Goal: Task Accomplishment & Management: Complete application form

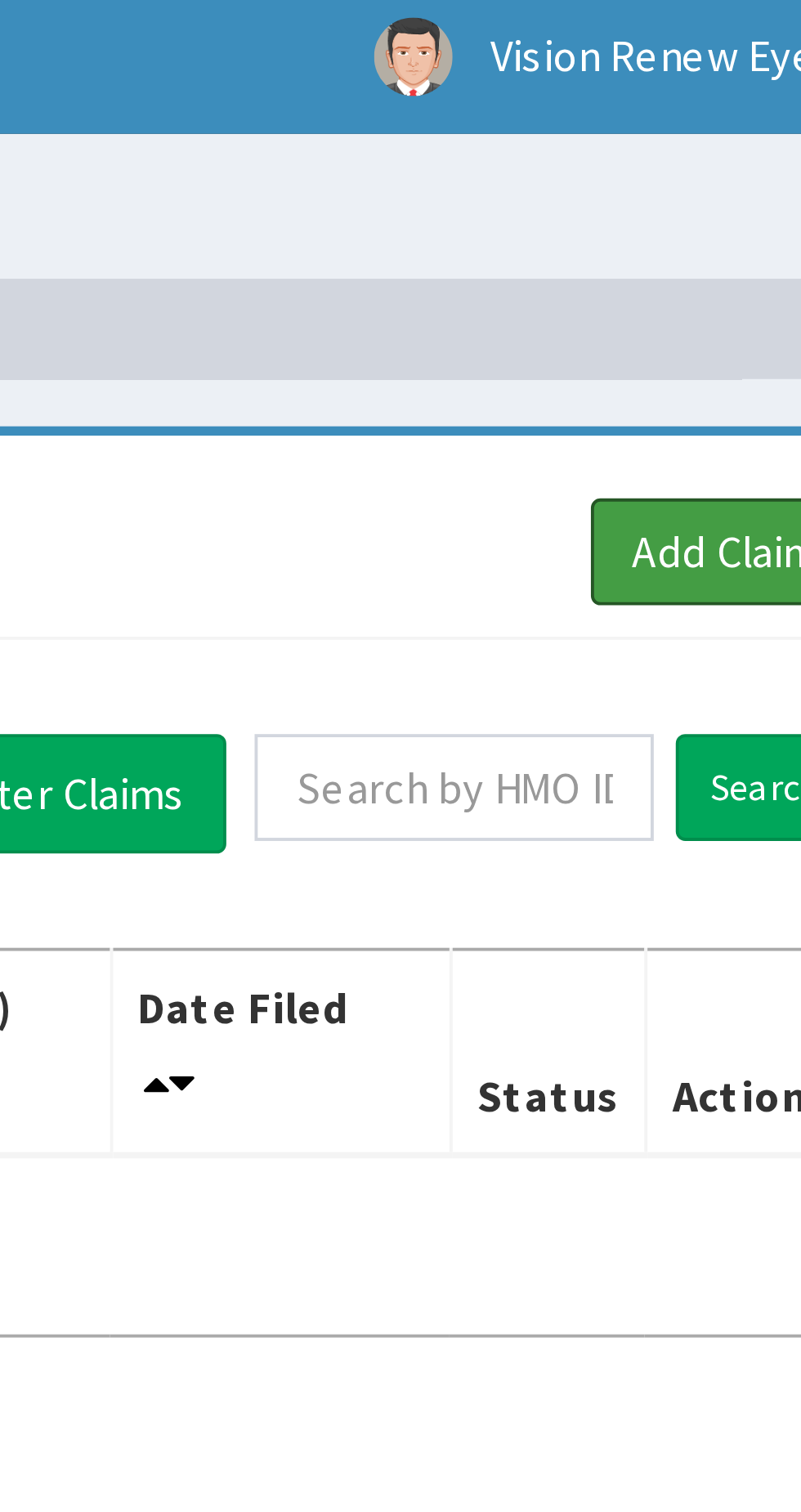
click at [730, 151] on link "Add Claim" at bounding box center [737, 149] width 69 height 28
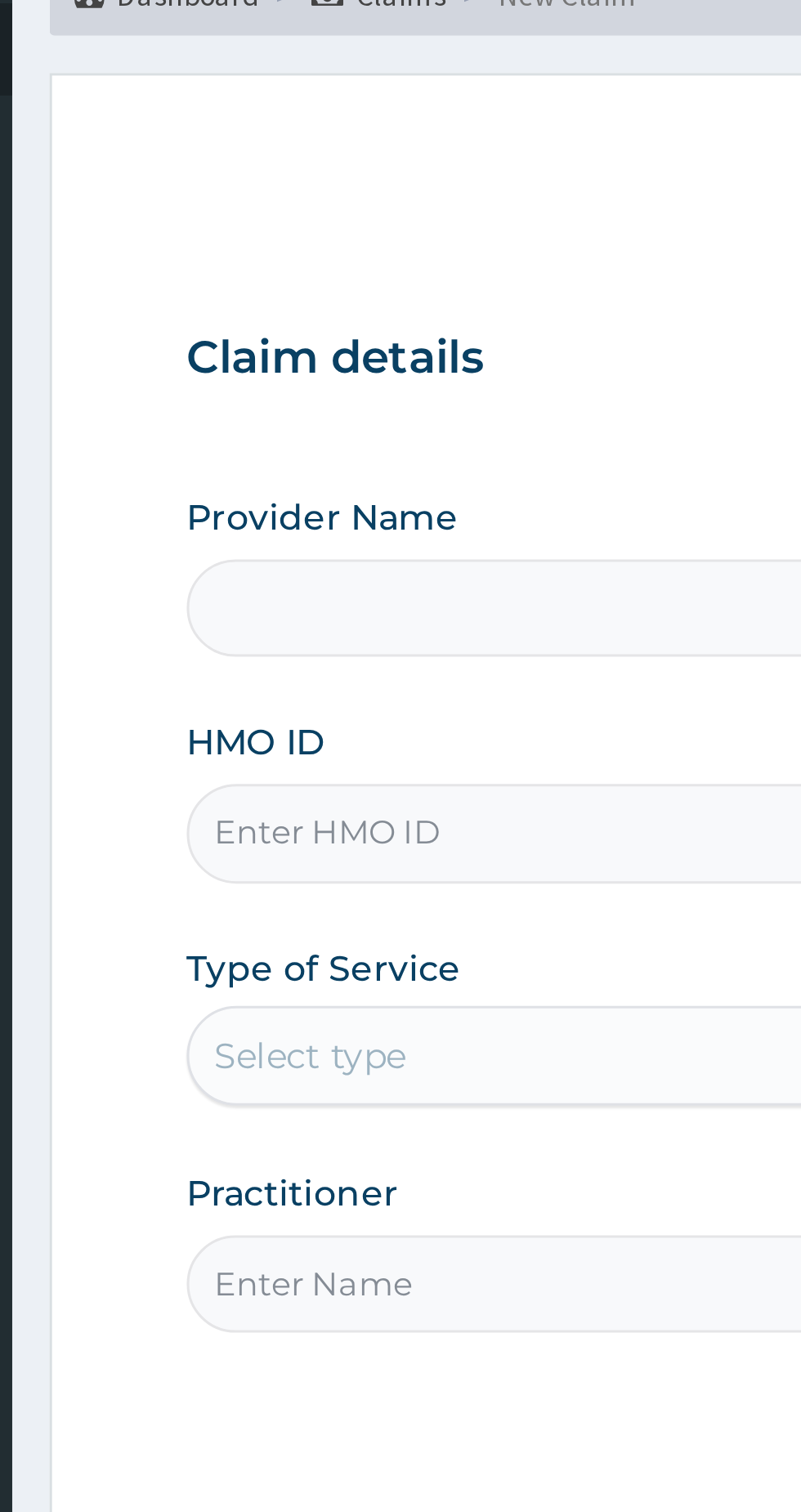
type input "Vision Renew Eye Clinic and optical services LTD"
click at [354, 361] on input "HMO ID" at bounding box center [495, 366] width 499 height 32
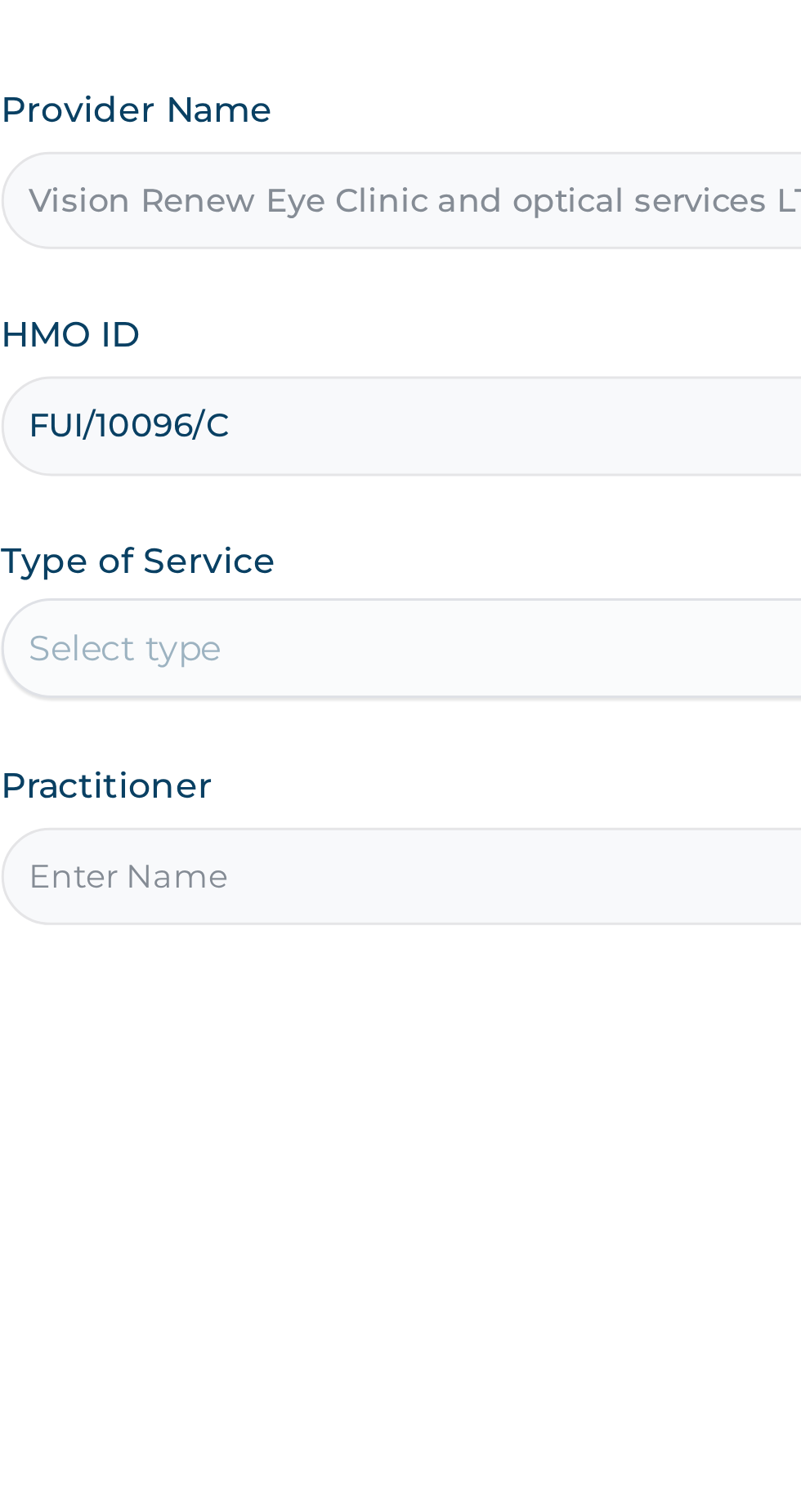
type input "FUI/10096/C"
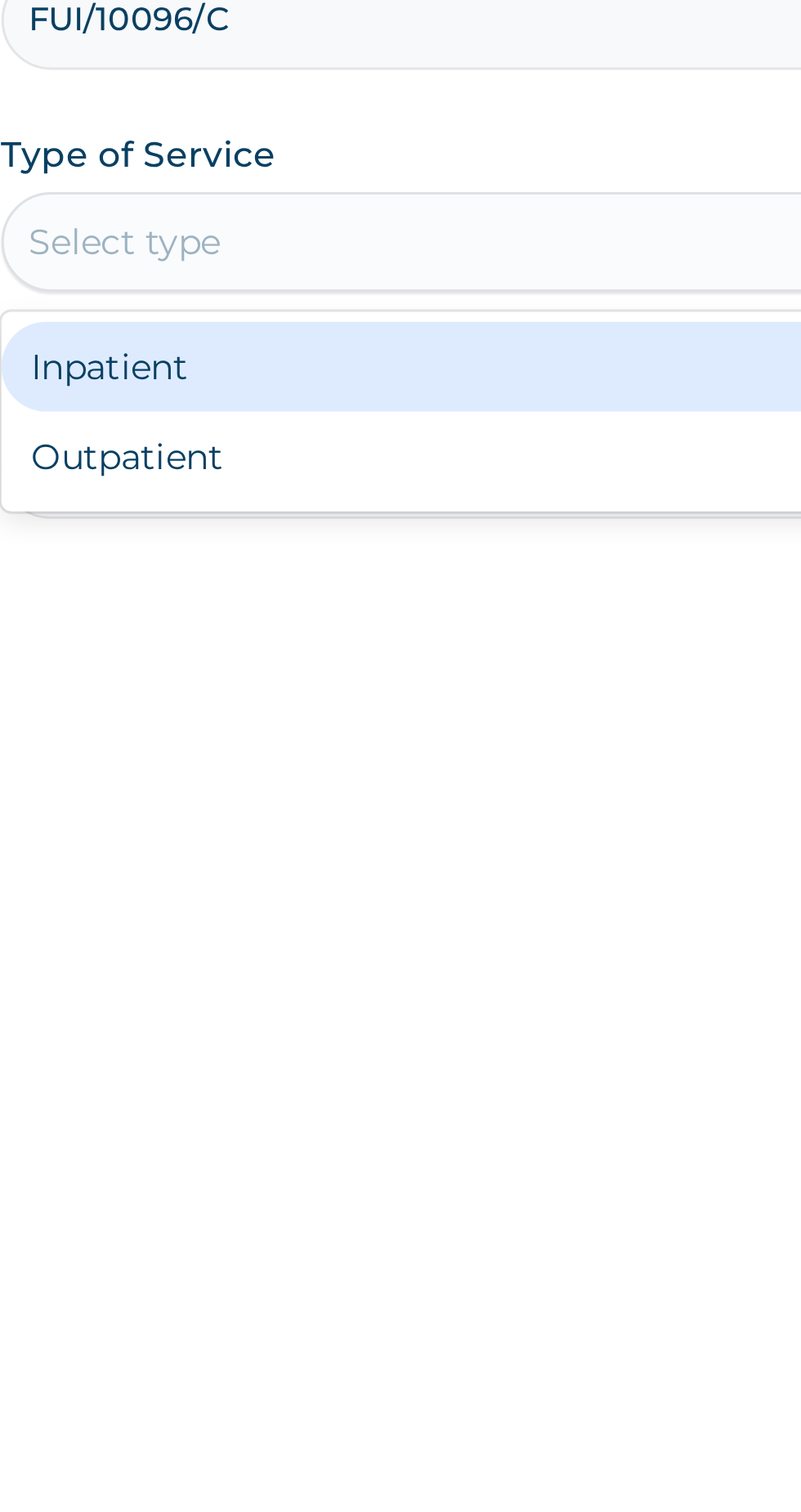
click at [363, 513] on div "Outpatient" at bounding box center [444, 509] width 397 height 29
type input "1"
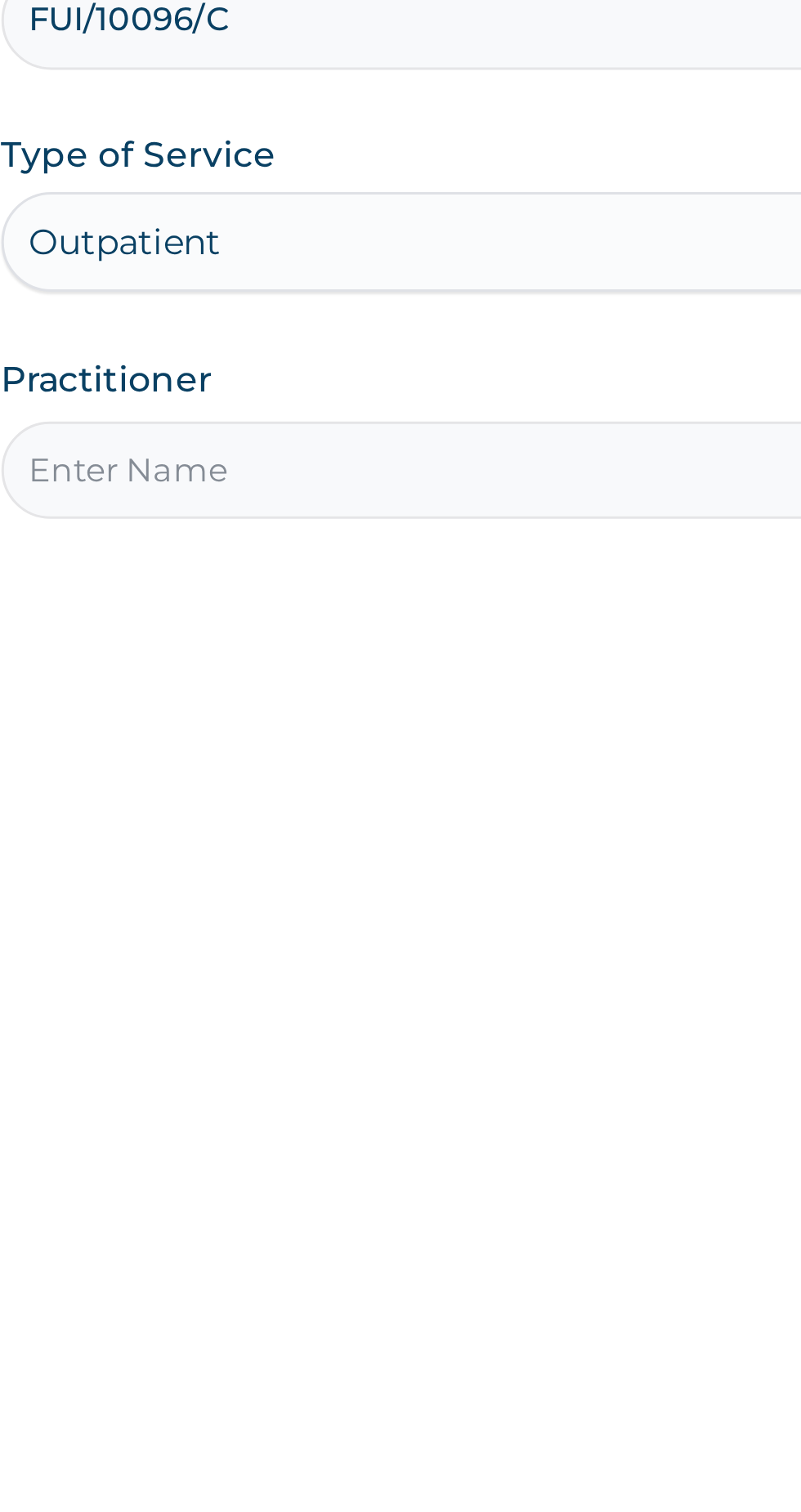
click at [411, 511] on input "Practitioner" at bounding box center [495, 514] width 499 height 32
type input "Dr [PERSON_NAME]"
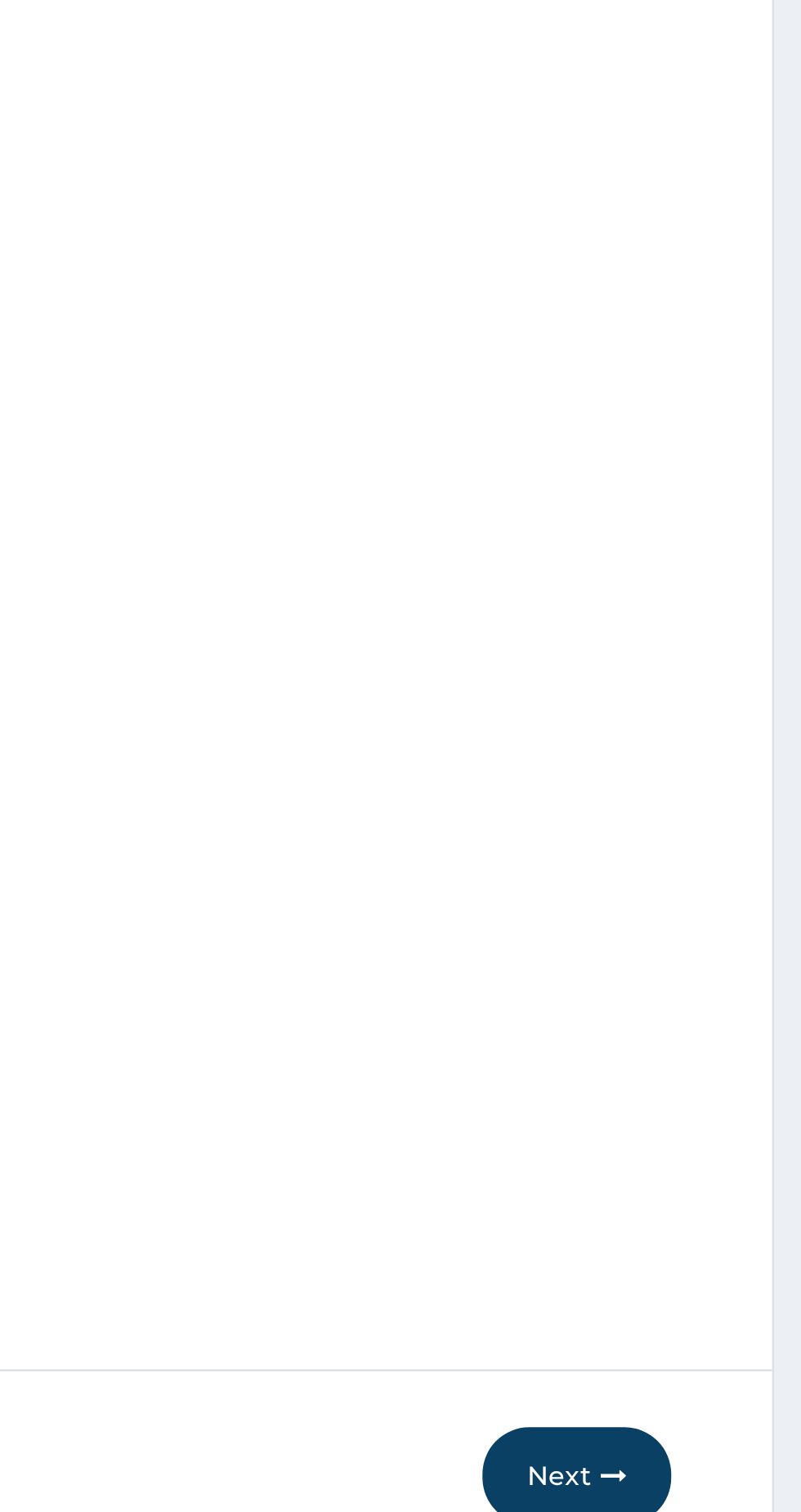
click at [711, 1342] on button "Next" at bounding box center [702, 1346] width 83 height 43
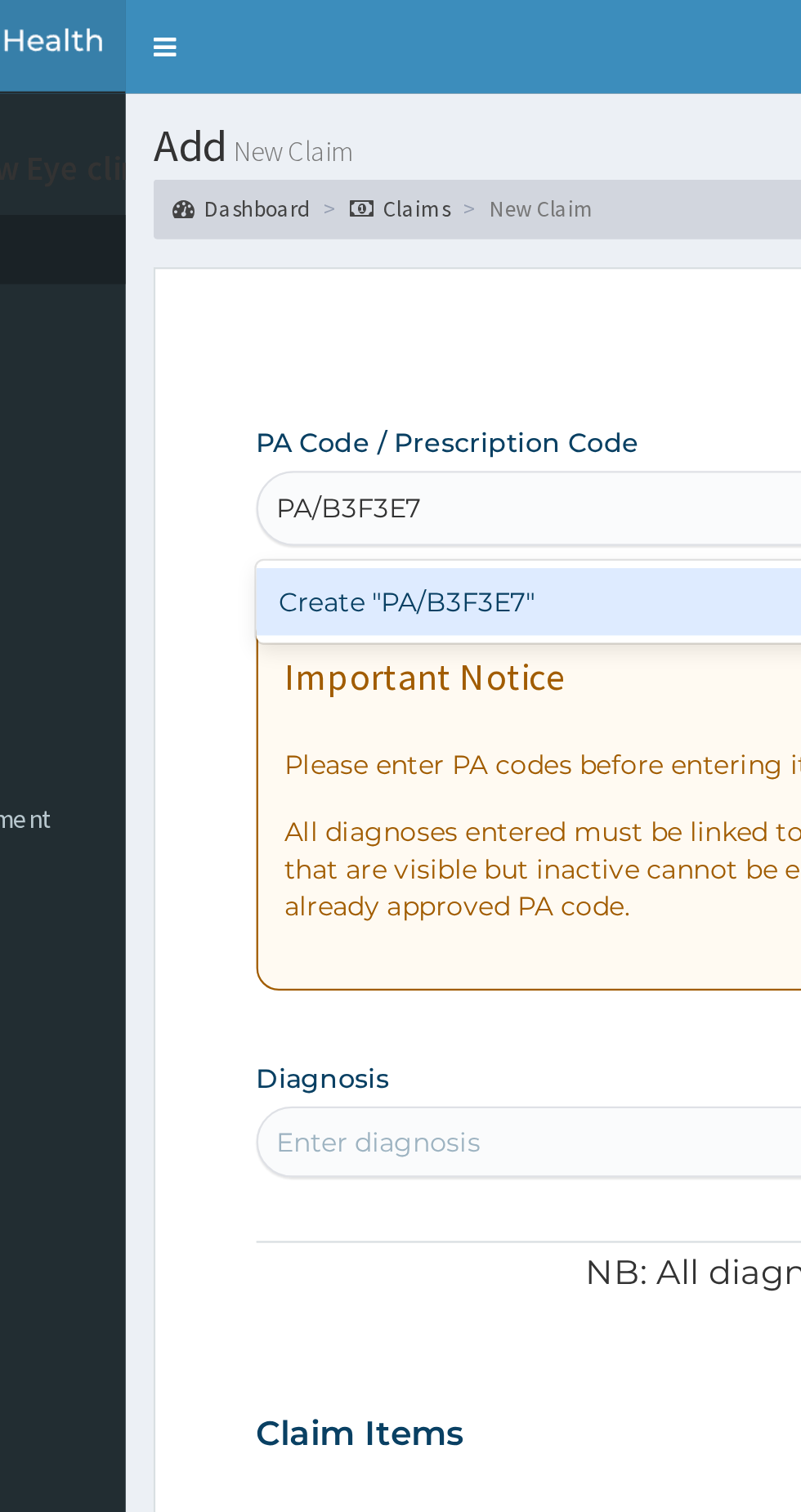
click at [374, 269] on div "Create "PA/B3F3E7"" at bounding box center [411, 263] width 331 height 29
type input "PA/B3F3E7"
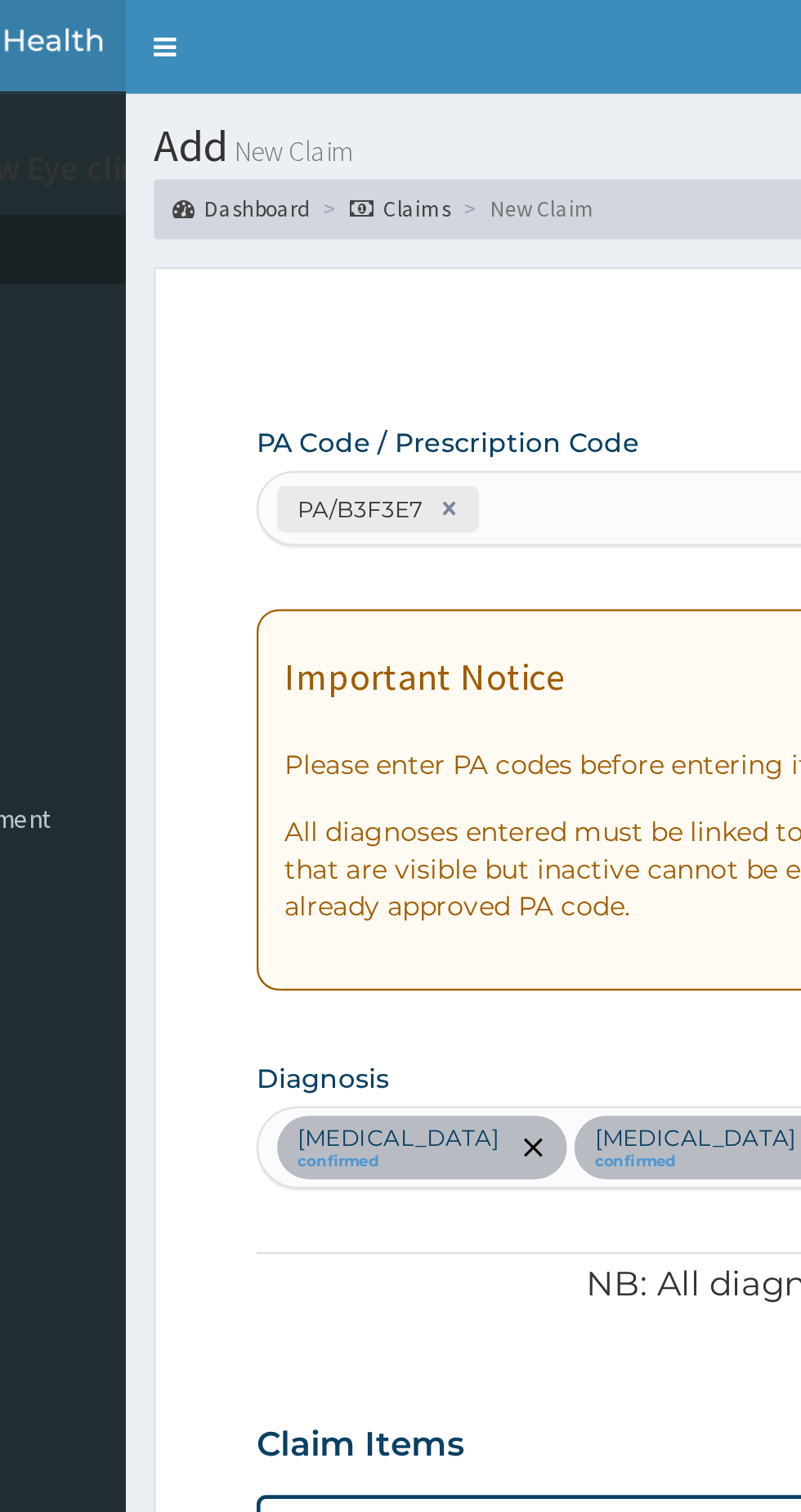
scroll to position [62, 0]
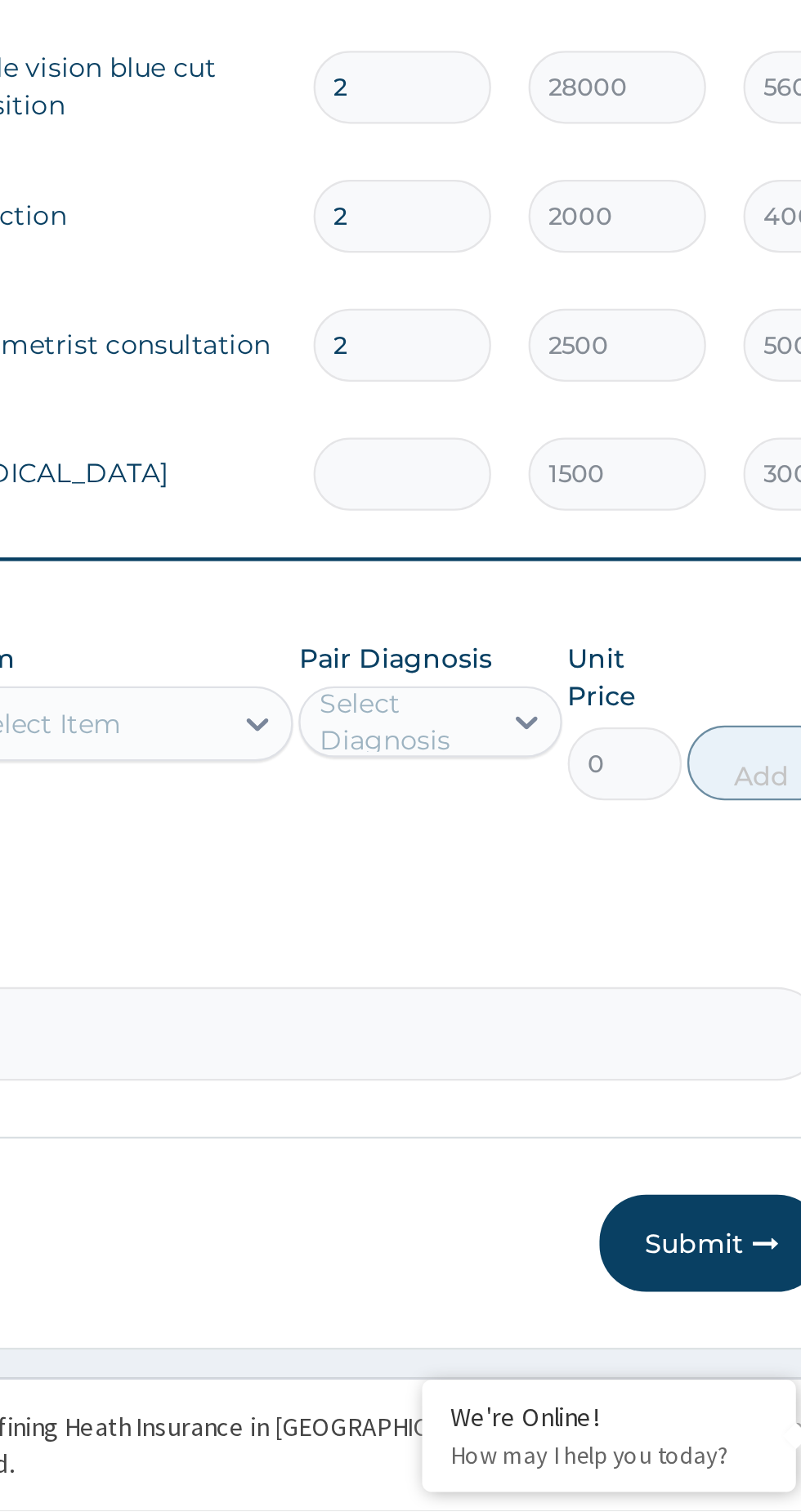
type input "0.00"
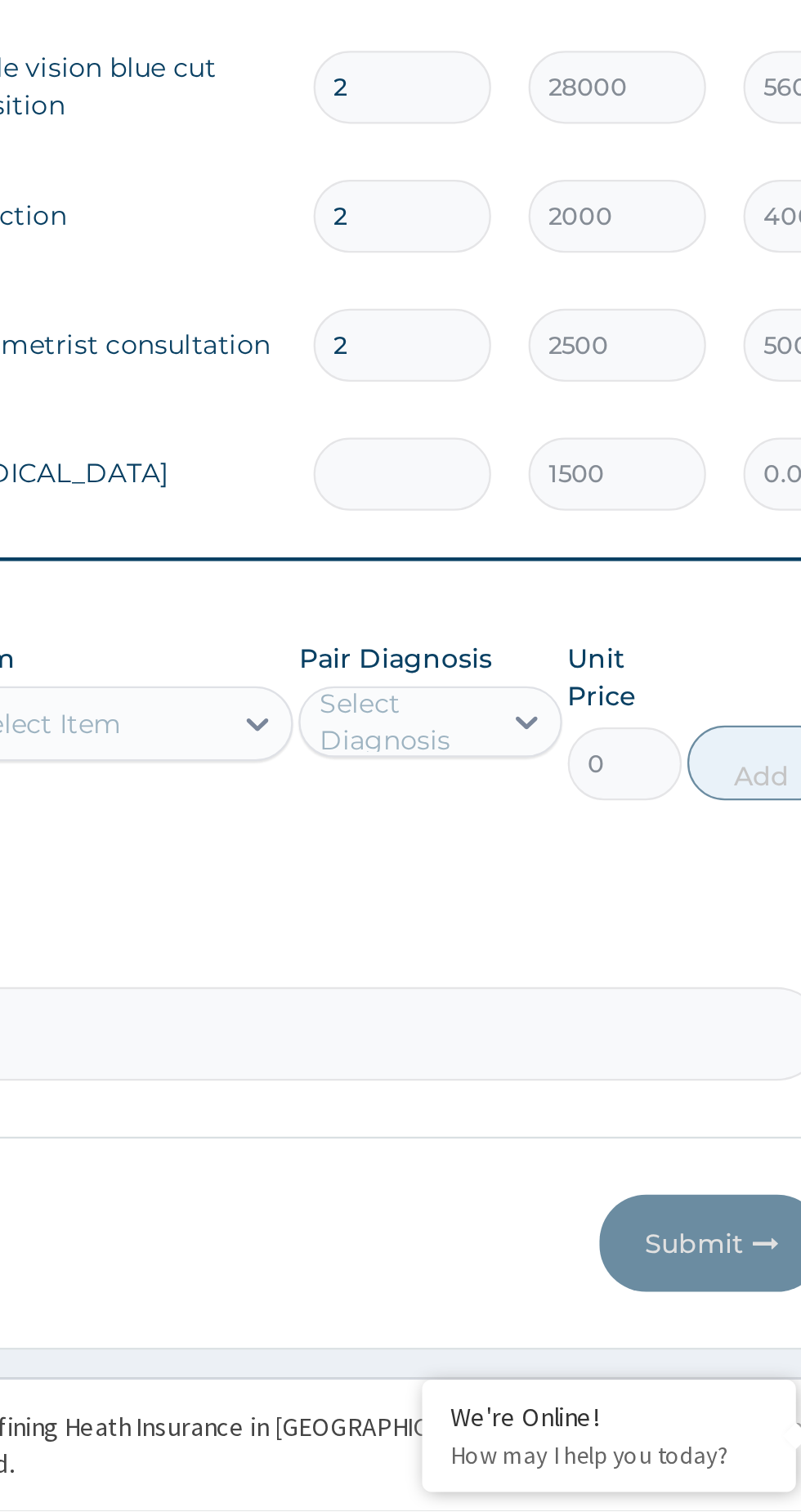
type input "1"
type input "1500.00"
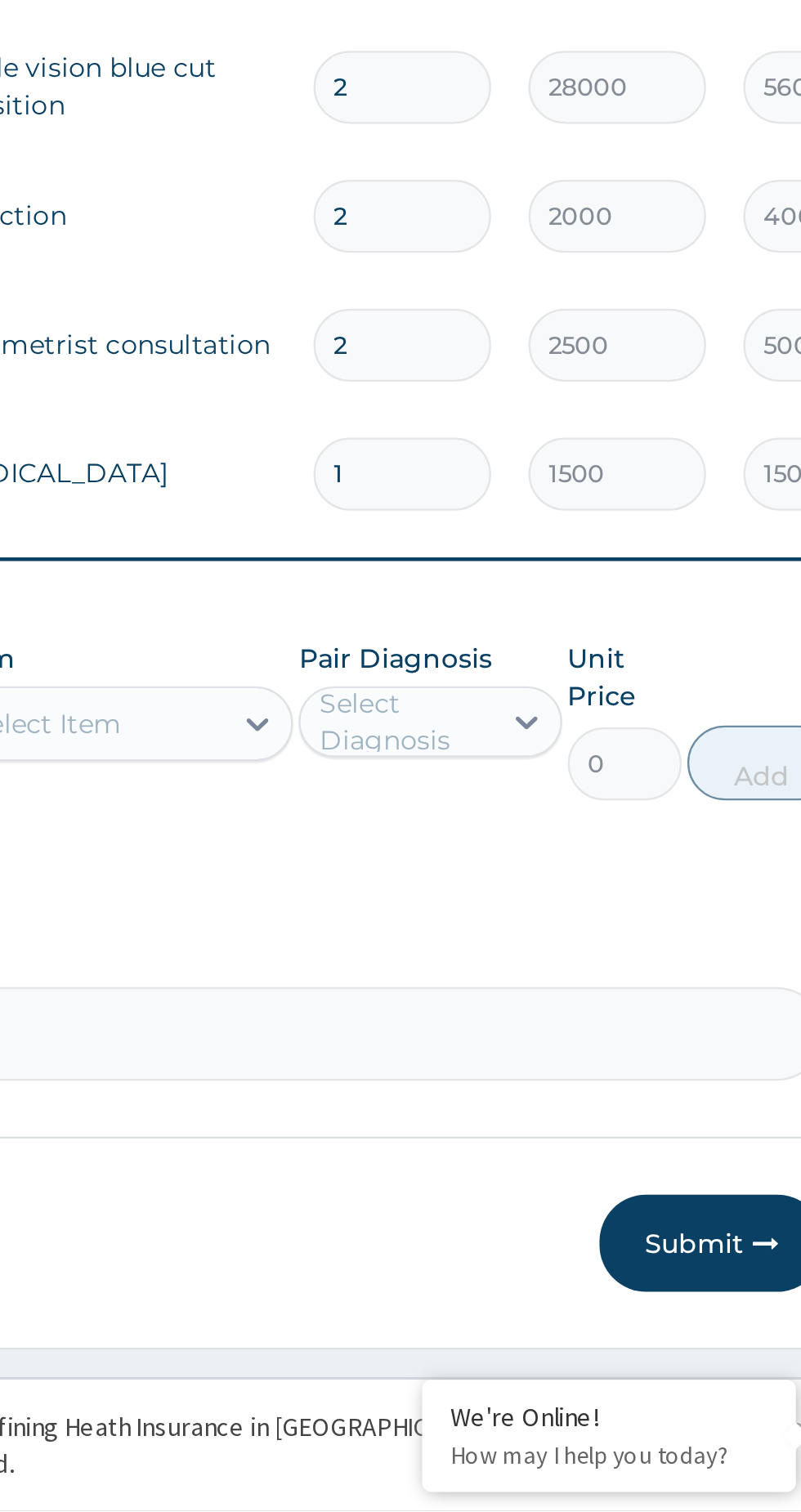
type input "1"
click at [547, 1007] on input "2" at bounding box center [559, 1002] width 78 height 32
type input "0.00"
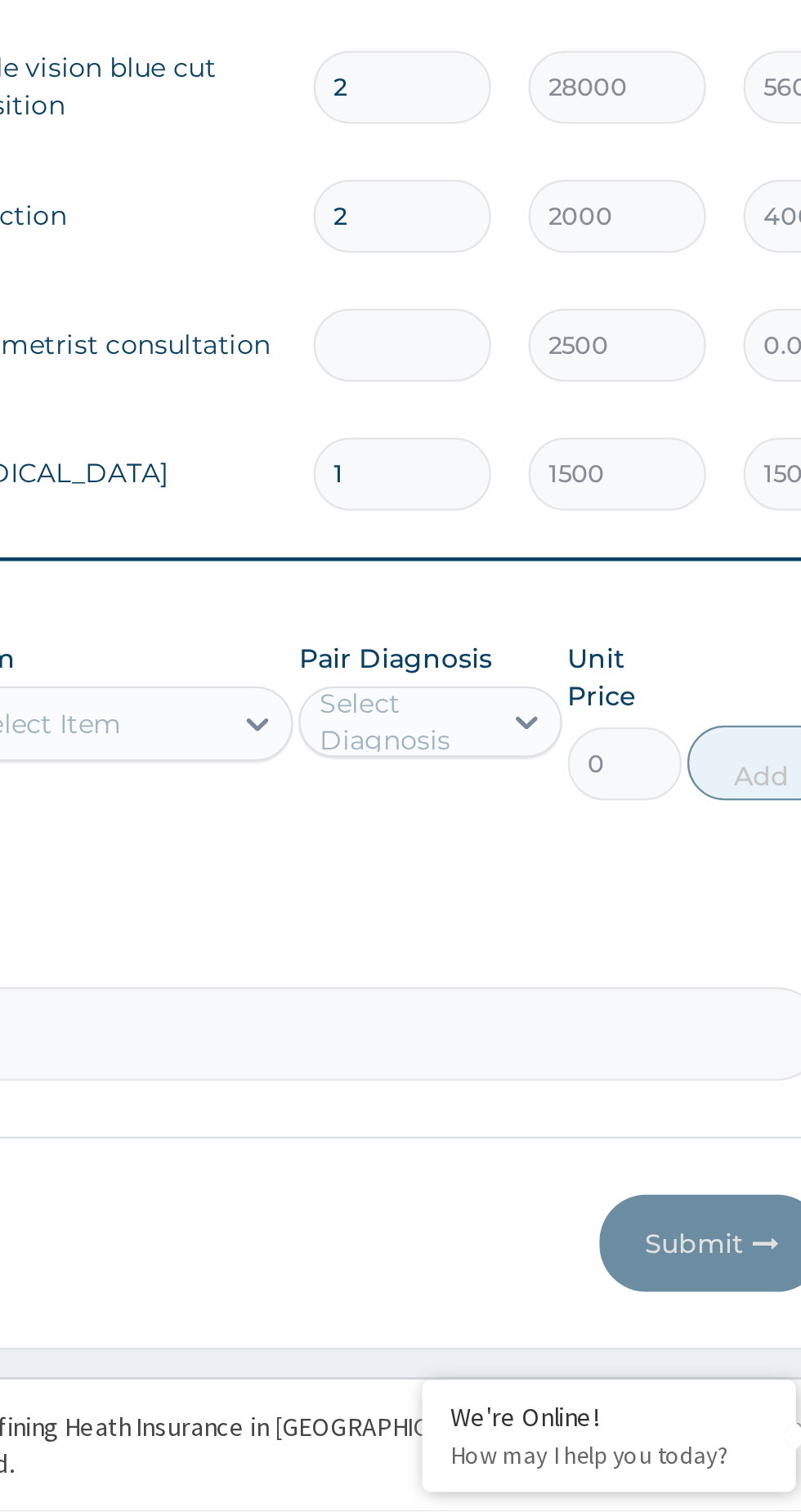
type input "1"
type input "2500.00"
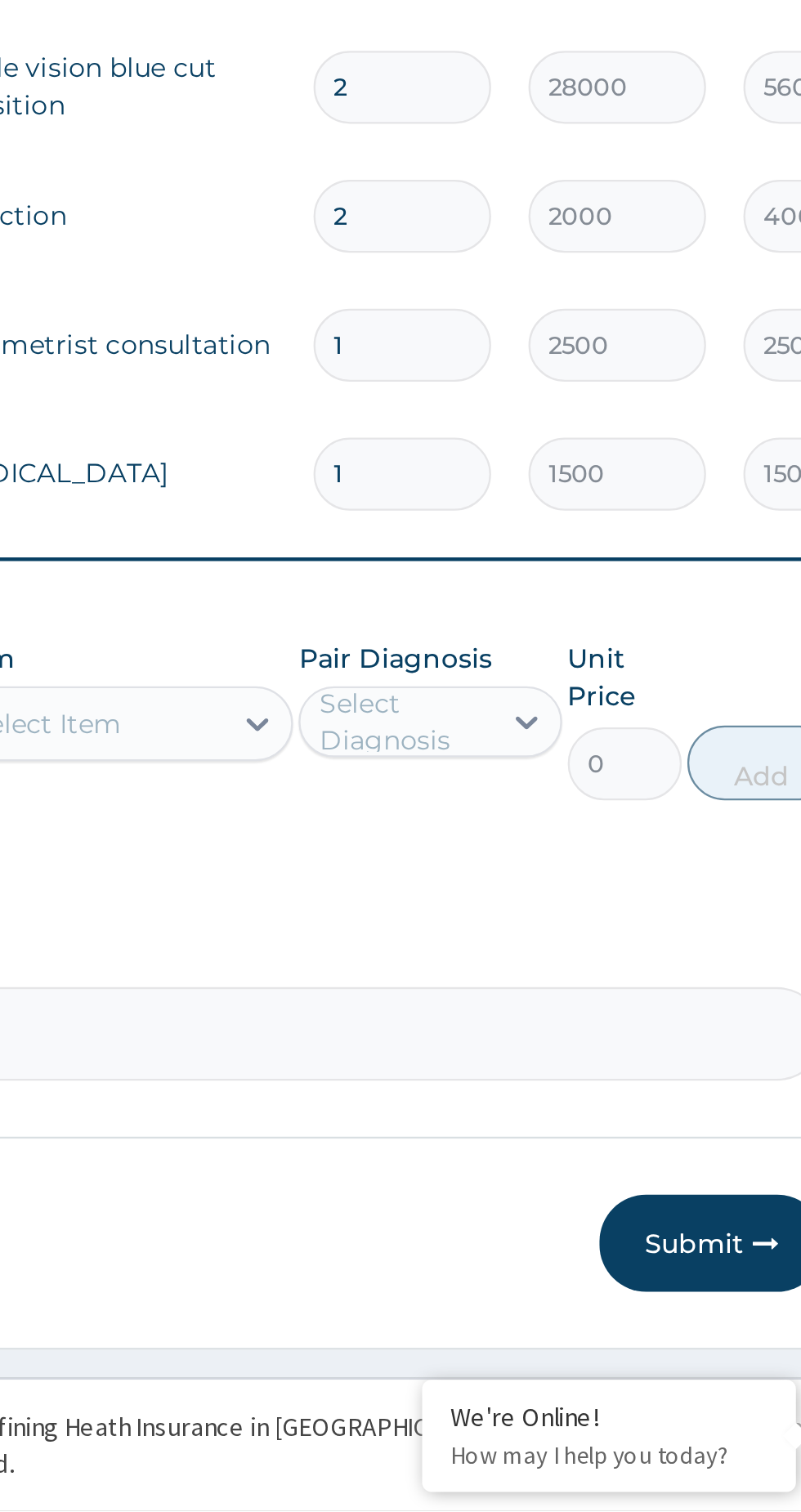
type input "1"
click at [547, 949] on input "2" at bounding box center [559, 946] width 78 height 32
type input "0.00"
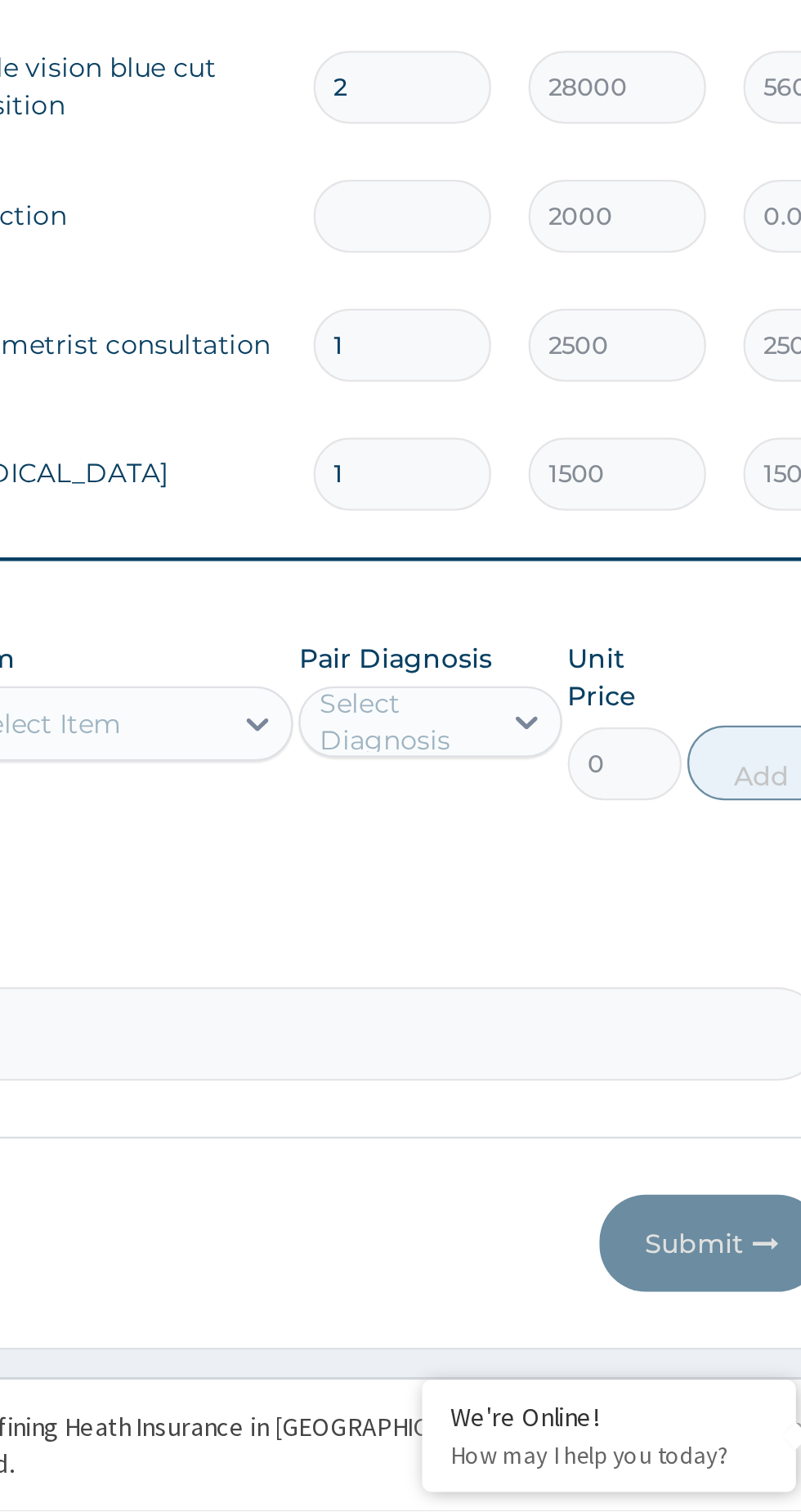
type input "1"
type input "2000.00"
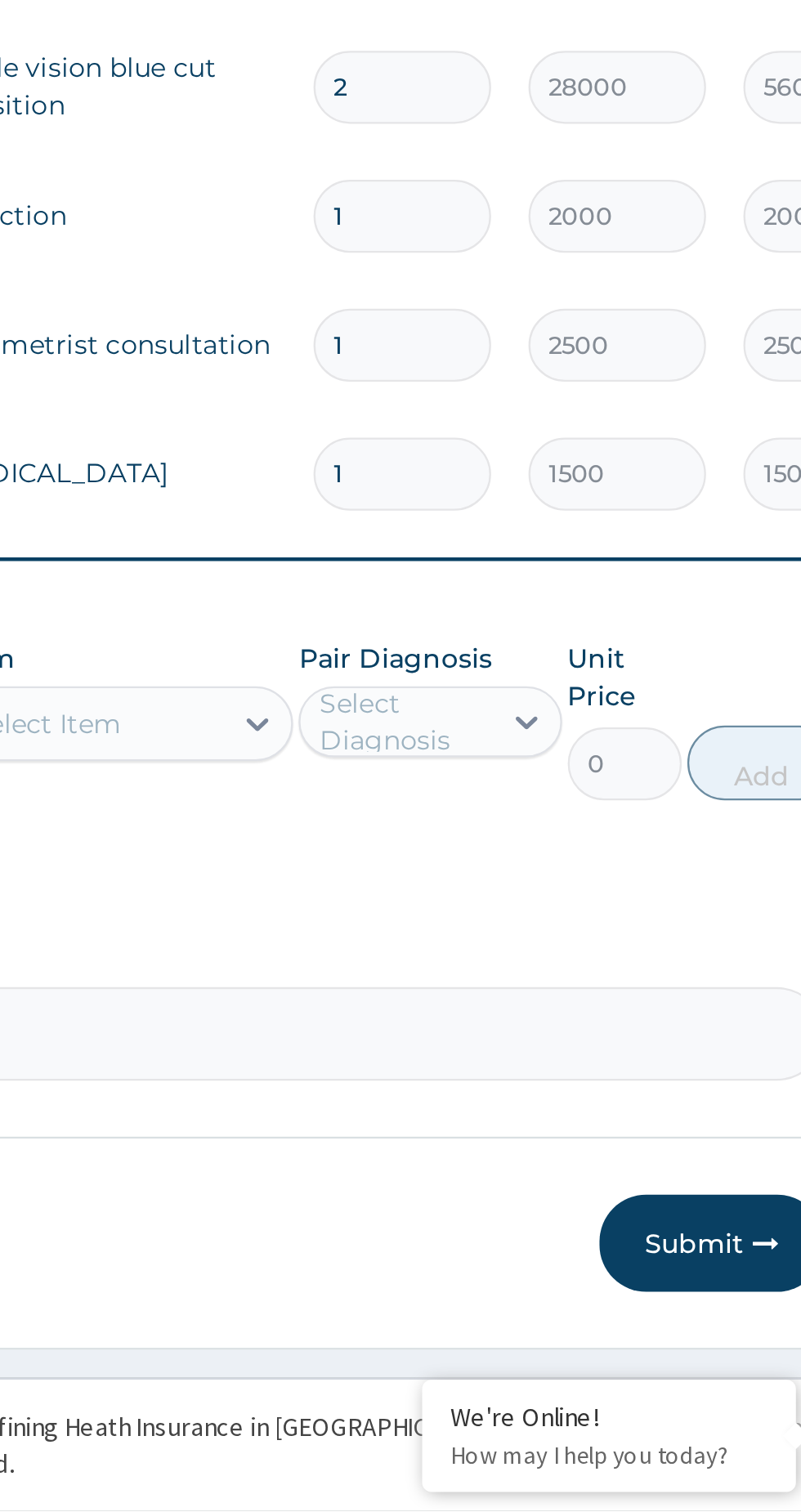
type input "1"
click at [547, 894] on input "2" at bounding box center [559, 889] width 78 height 32
type input "0.00"
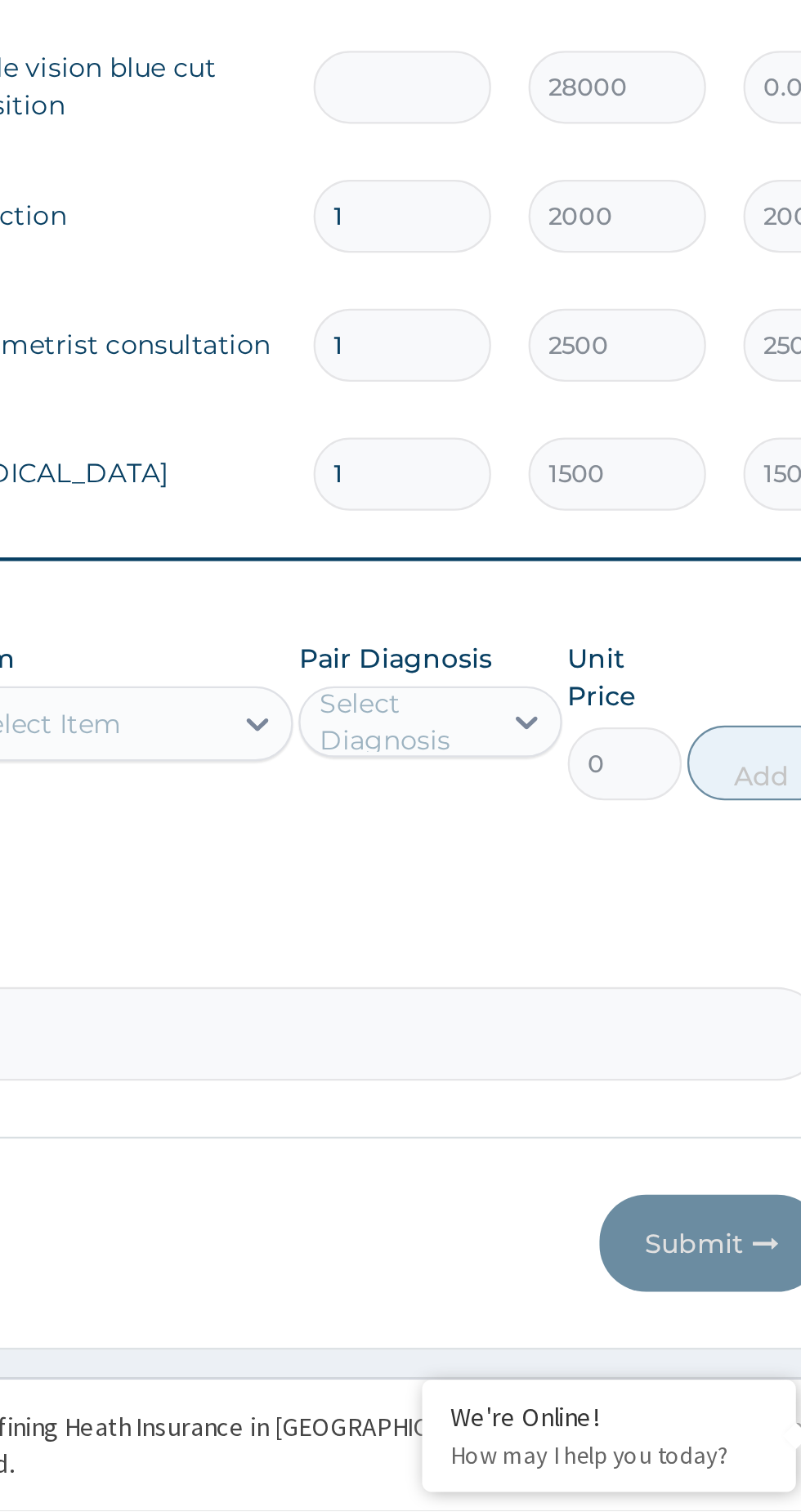
type input "1"
type input "28000.00"
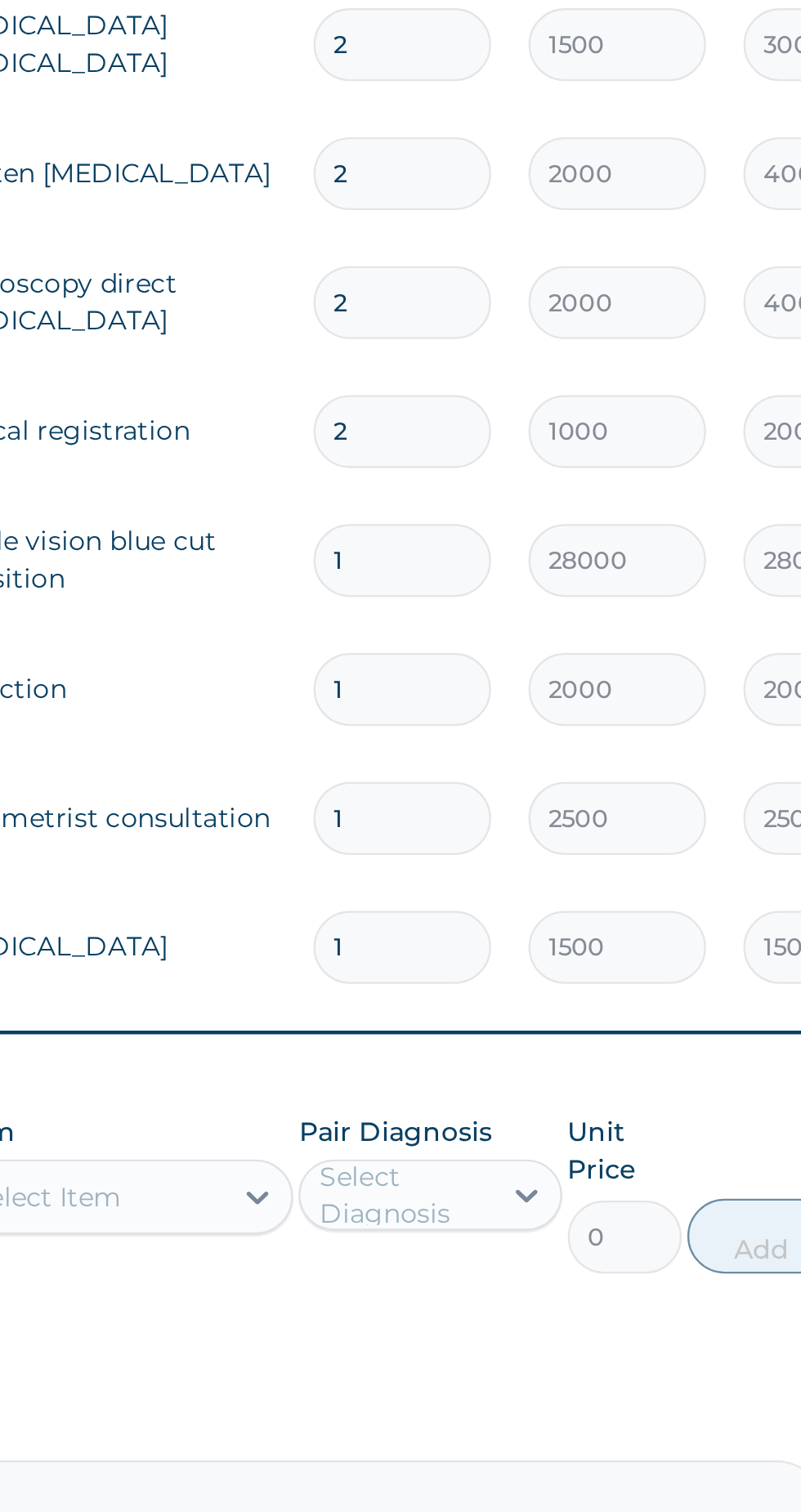
type input "1"
click at [555, 834] on input "2" at bounding box center [559, 833] width 78 height 32
type input "0.00"
type input "1"
type input "1000.00"
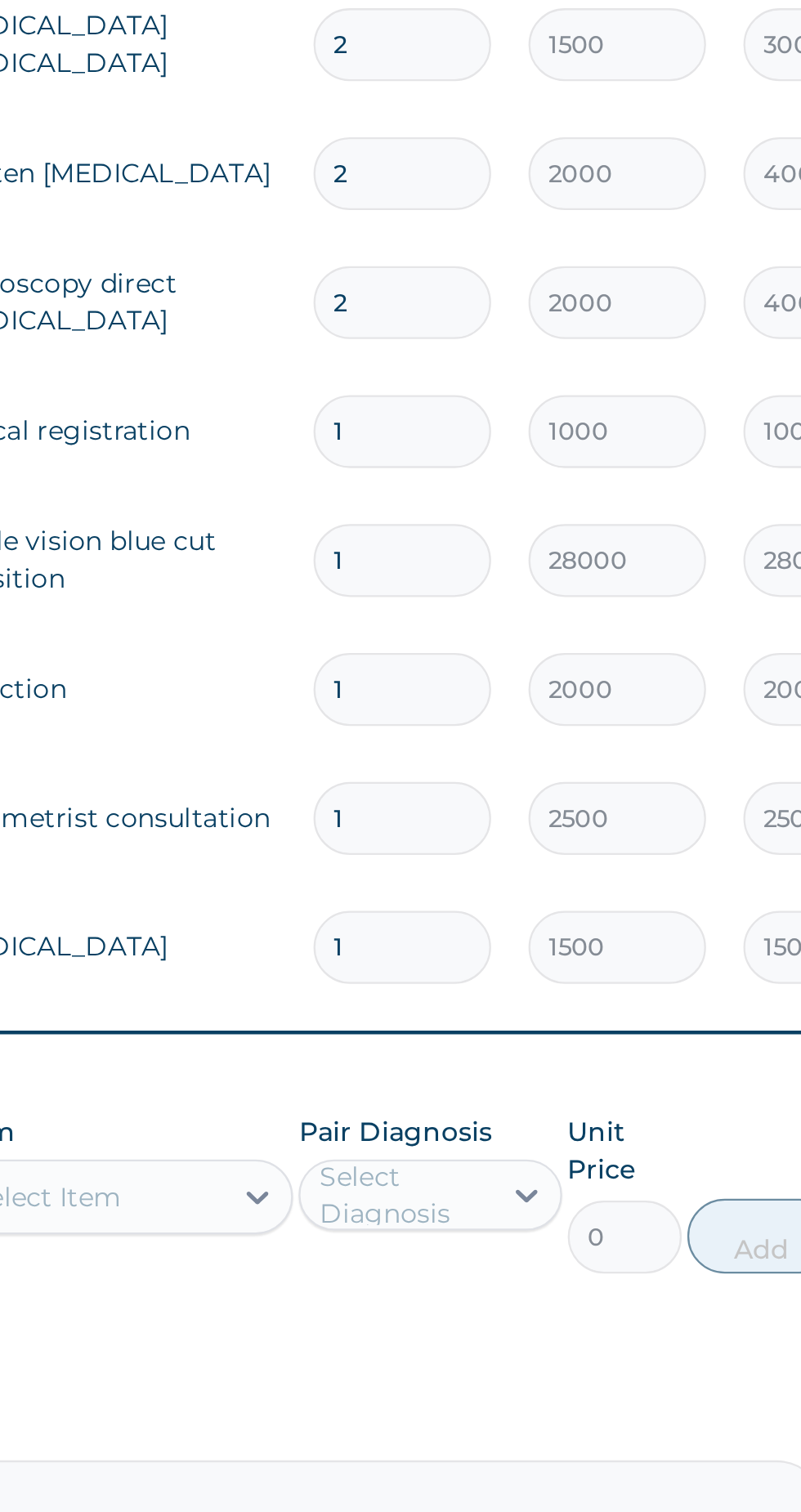
type input "1"
click at [550, 769] on input "2" at bounding box center [559, 777] width 78 height 32
type input "0.00"
type input "1"
type input "2000.00"
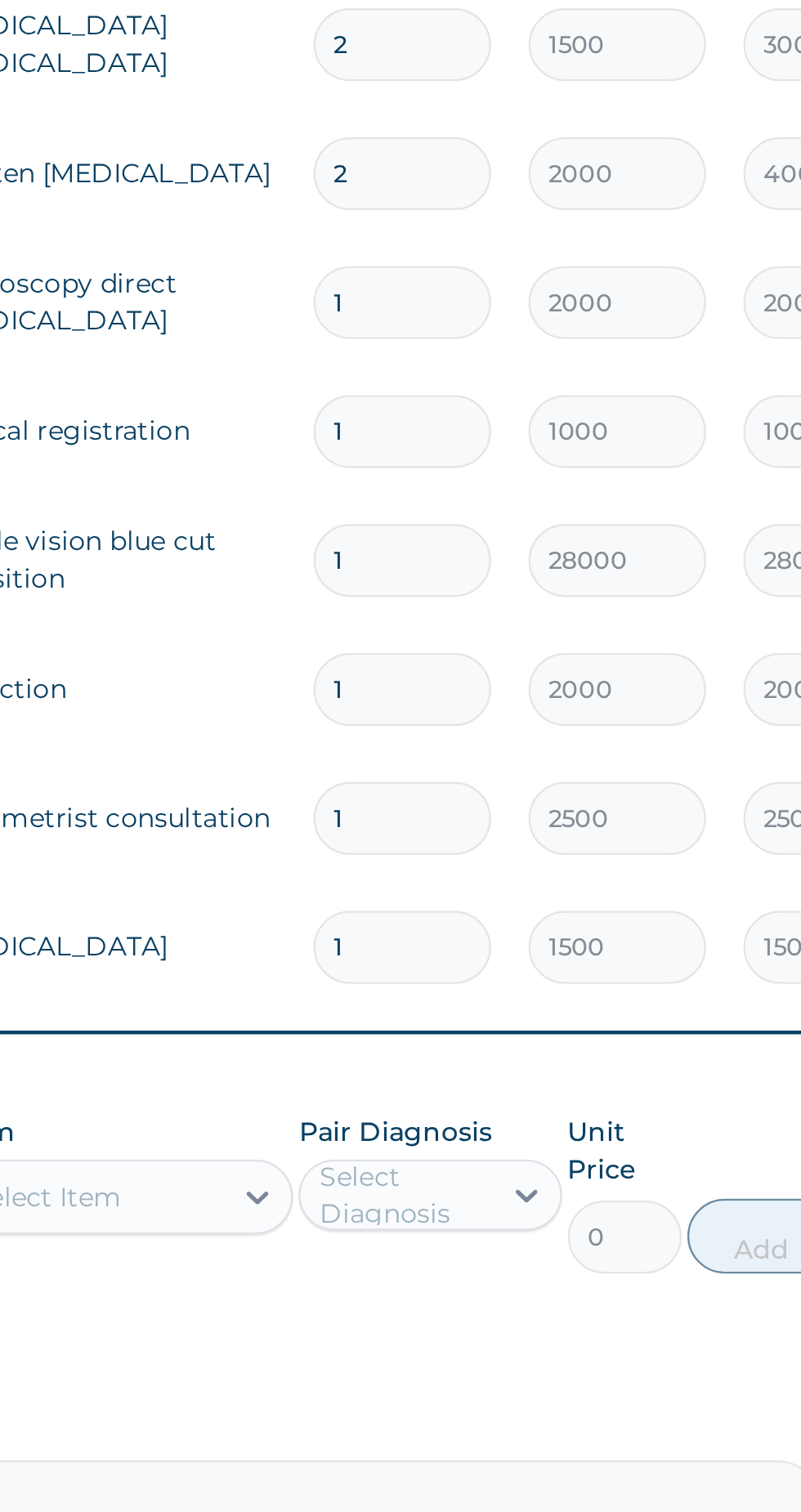
type input "1"
click at [549, 722] on input "2" at bounding box center [559, 720] width 78 height 32
type input "0.00"
type input "1"
type input "2000.00"
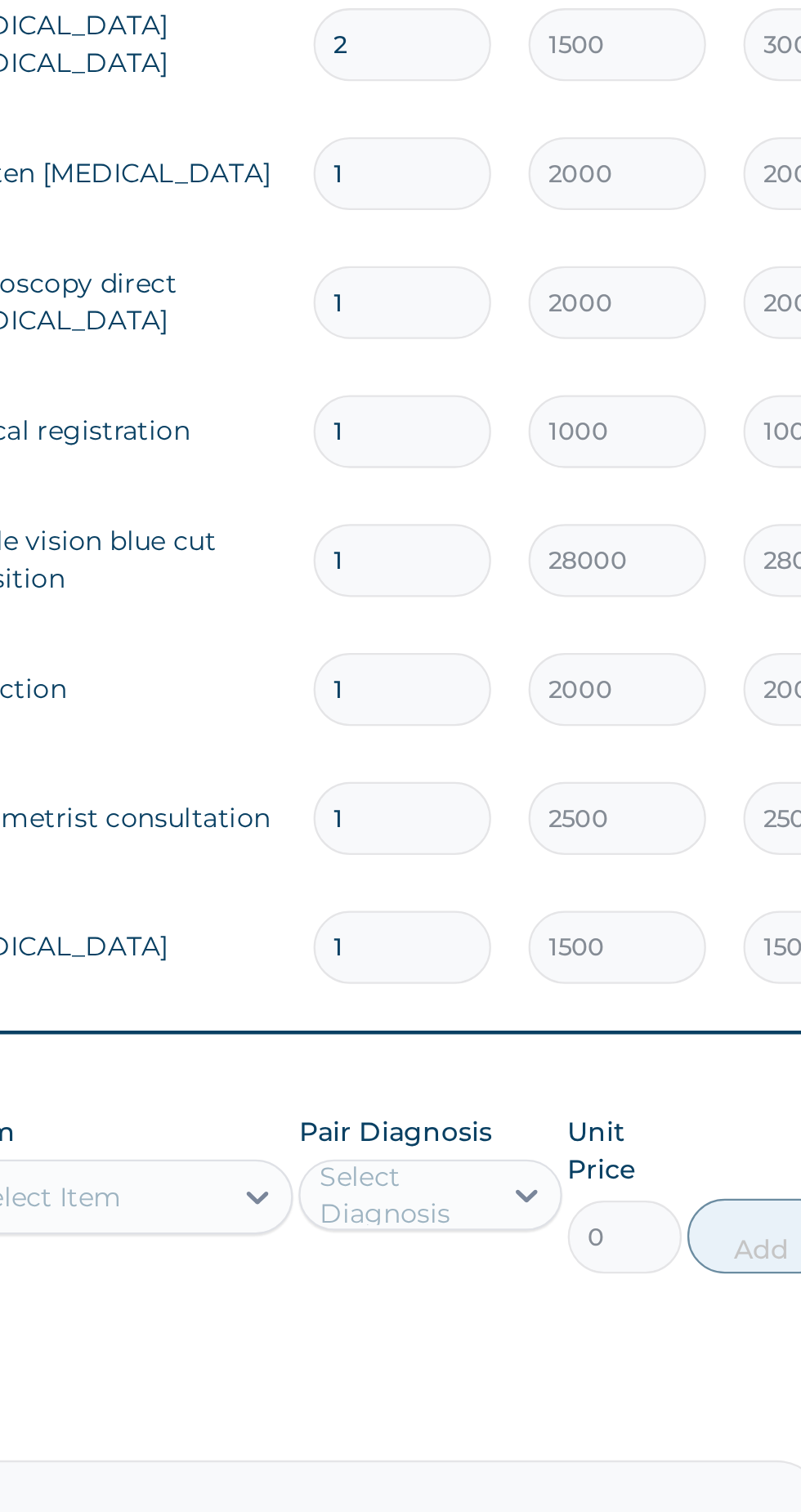
type input "1"
click at [555, 657] on input "2" at bounding box center [559, 664] width 78 height 32
type input "0.00"
type input "1"
type input "1500.00"
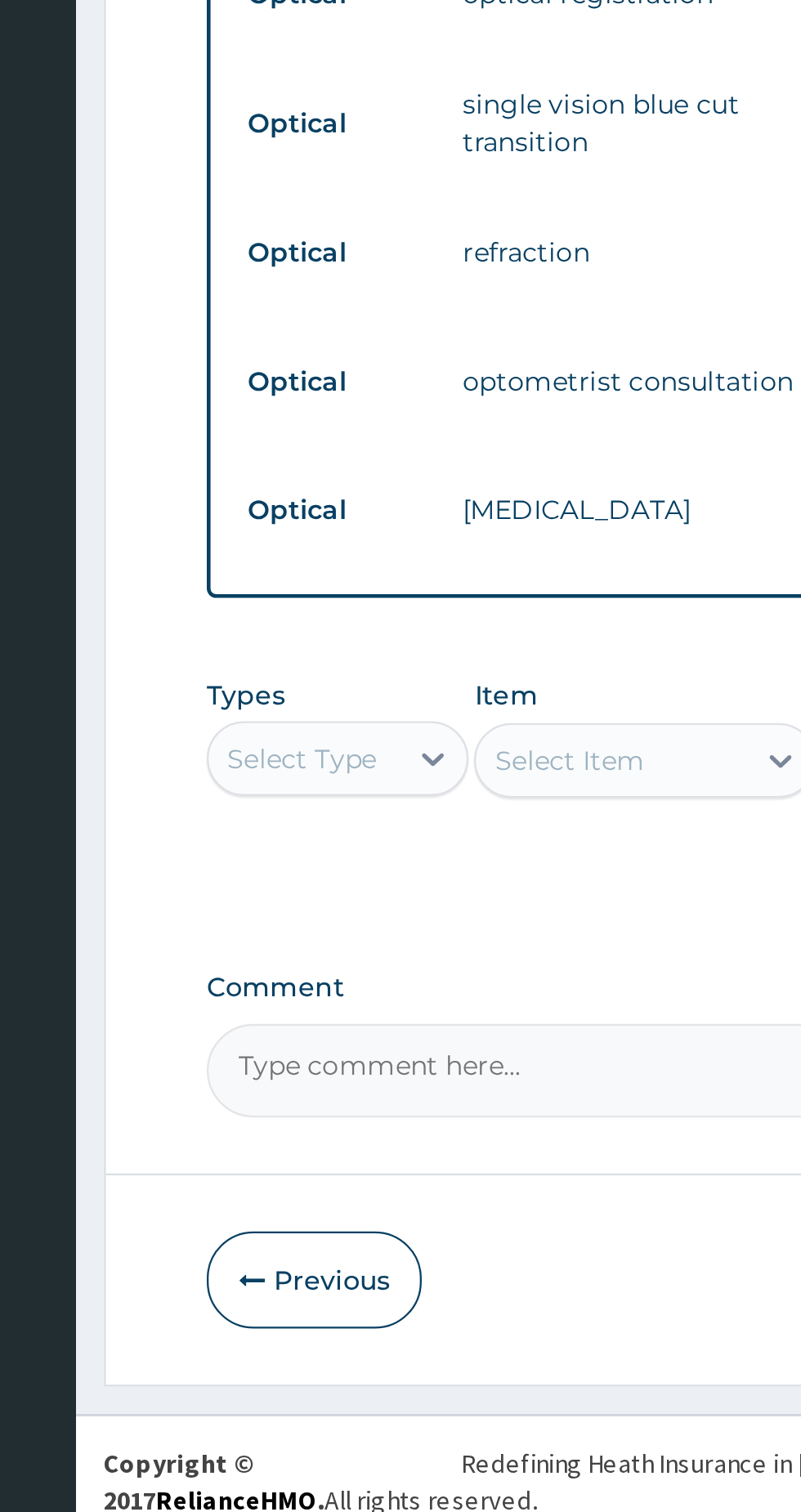
type input "1"
click at [337, 1305] on textarea "Comment" at bounding box center [495, 1303] width 499 height 41
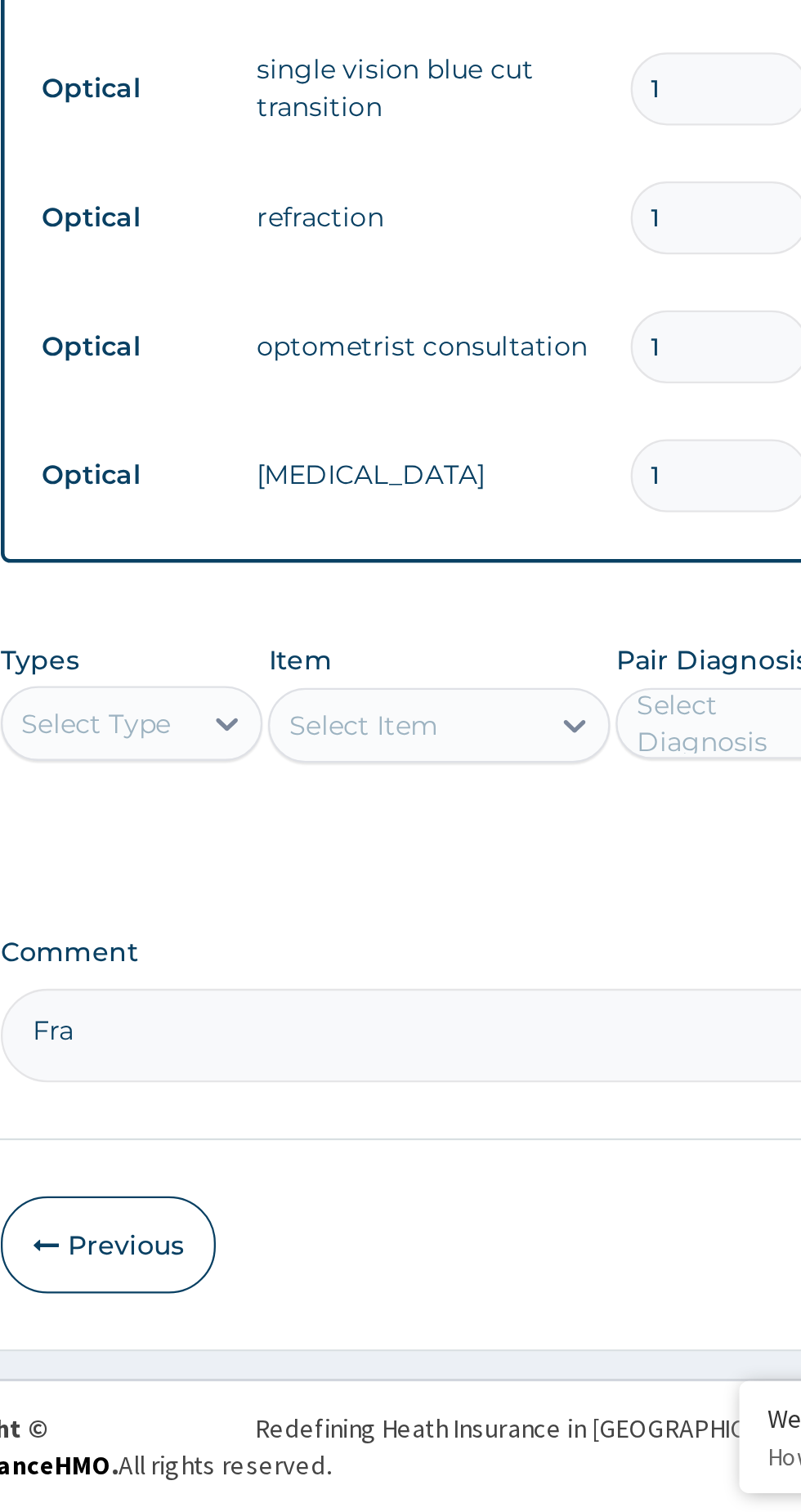
click at [299, 1305] on textarea "Fra" at bounding box center [495, 1303] width 499 height 41
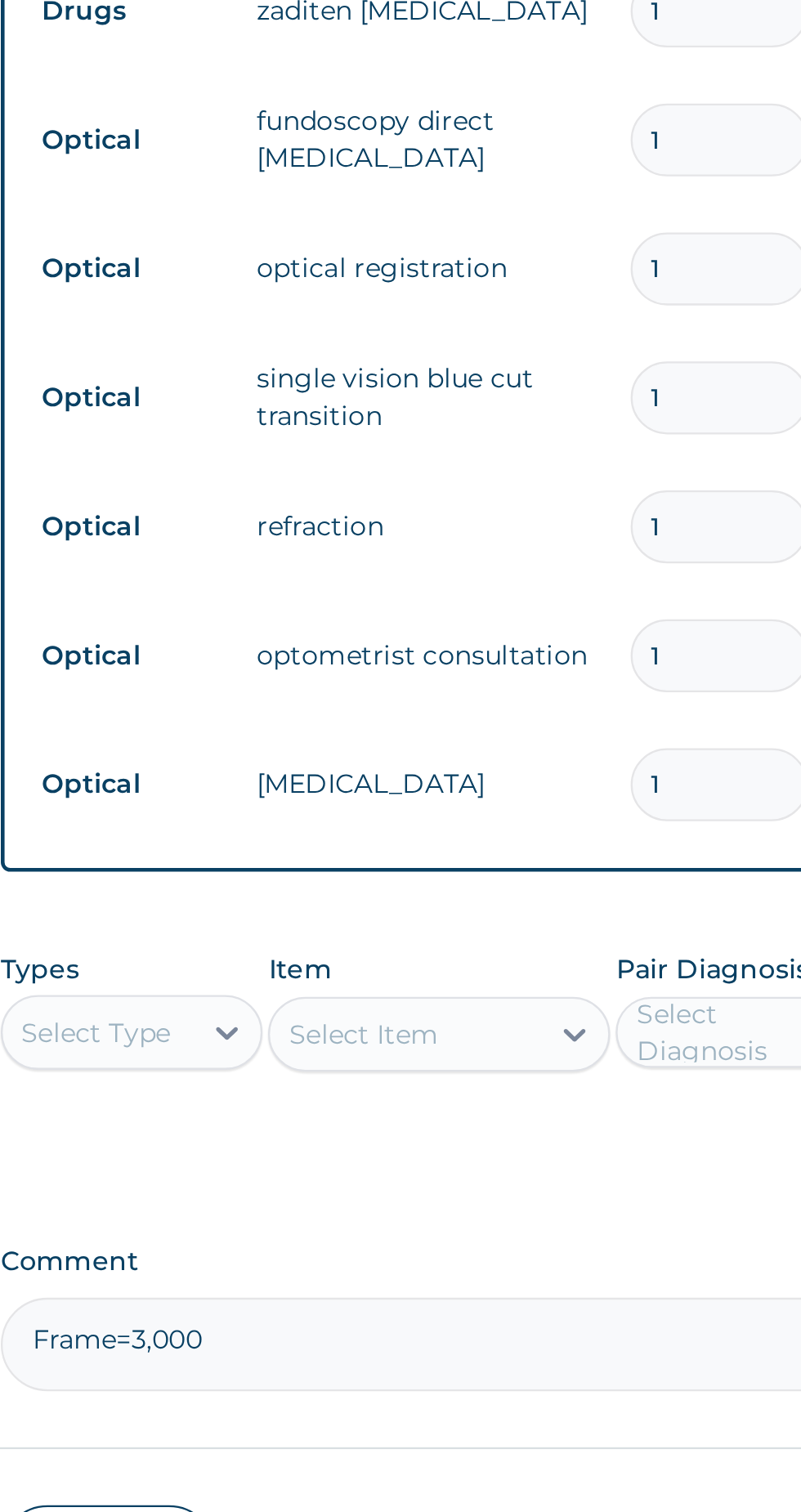
scroll to position [60, 0]
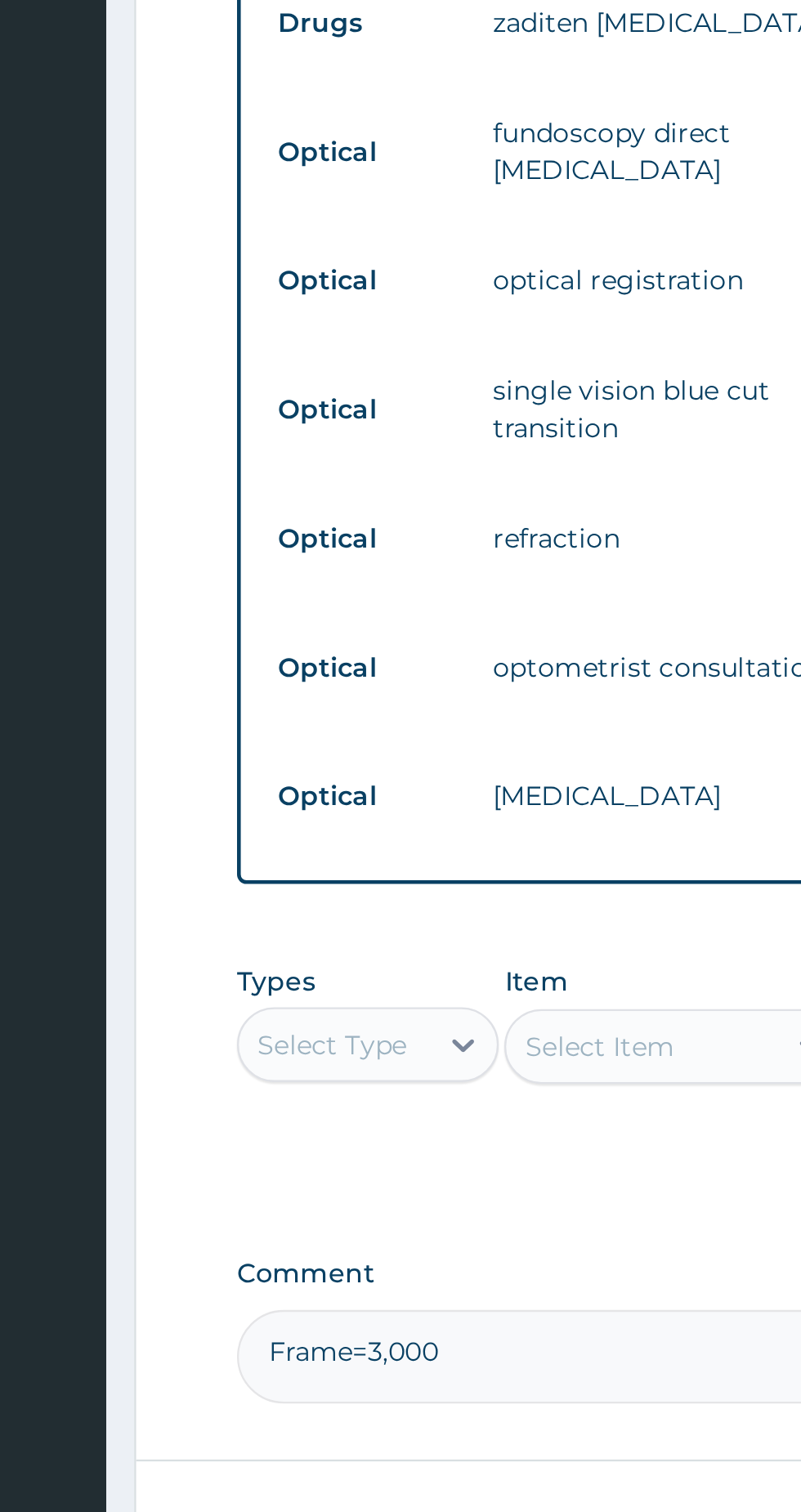
type textarea "Frame=3,000"
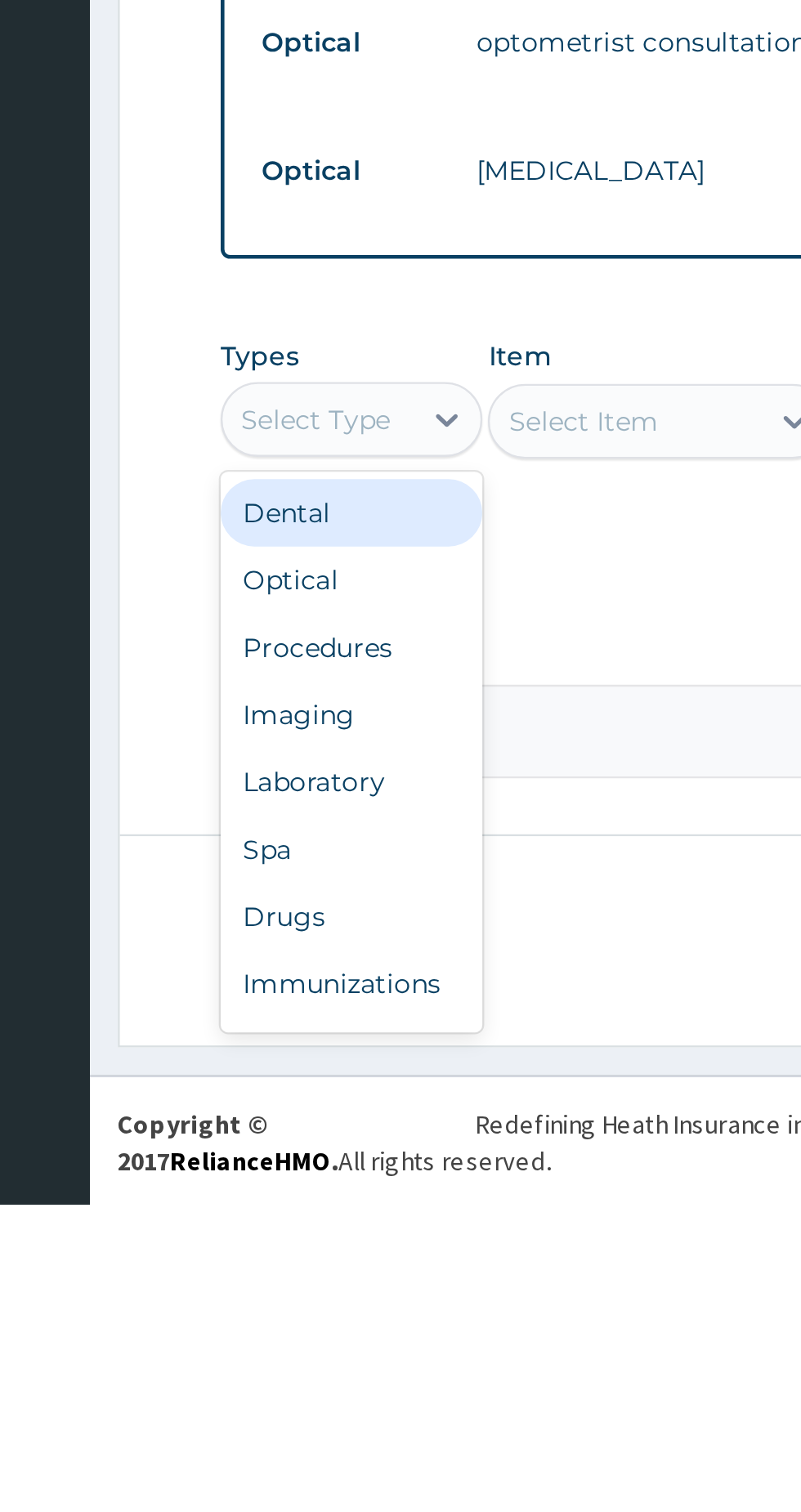
click at [288, 1239] on div "Optical" at bounding box center [302, 1238] width 115 height 29
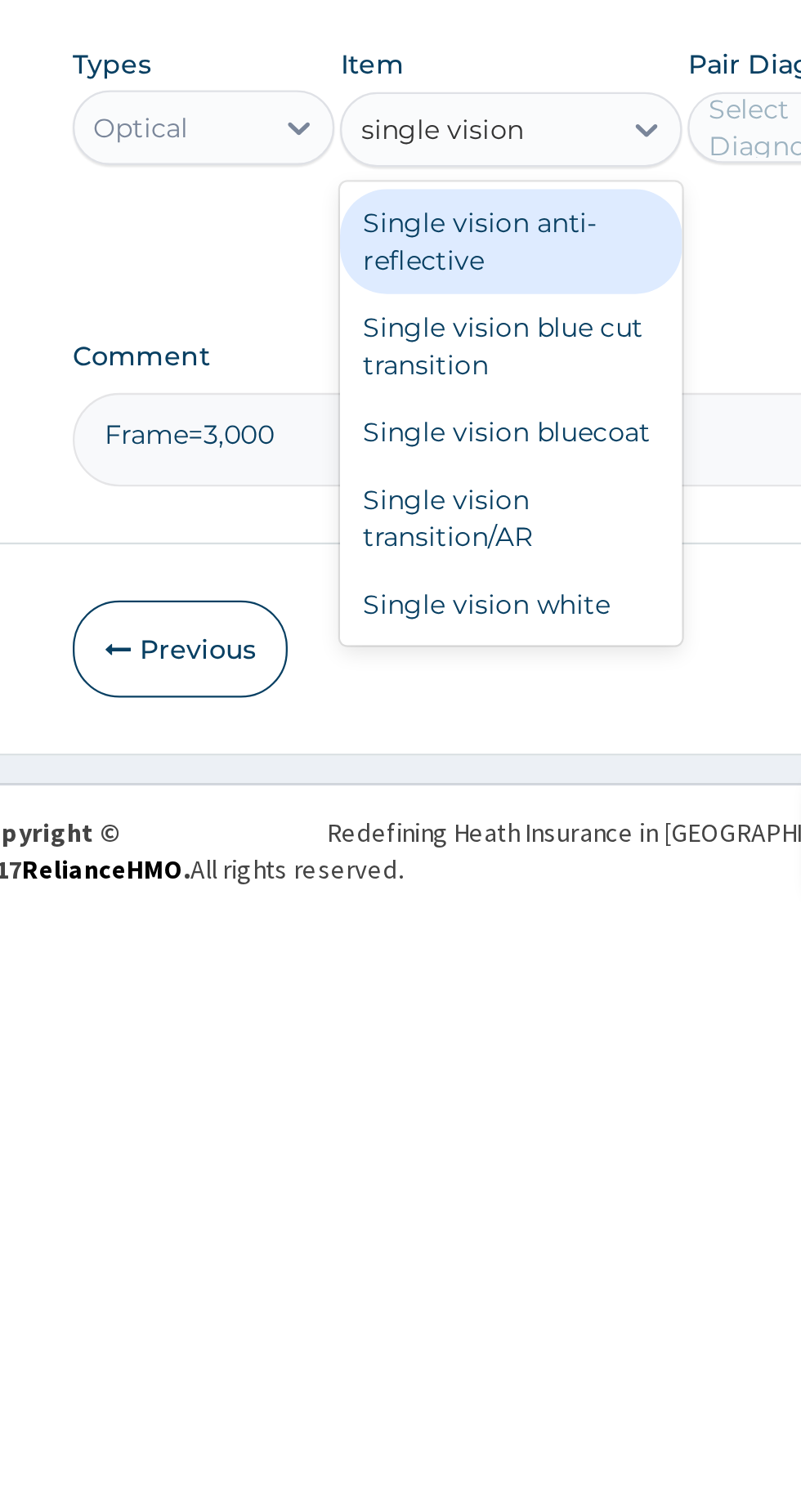
click at [454, 1383] on div "Single vision white" at bounding box center [437, 1376] width 150 height 29
type input "single vision"
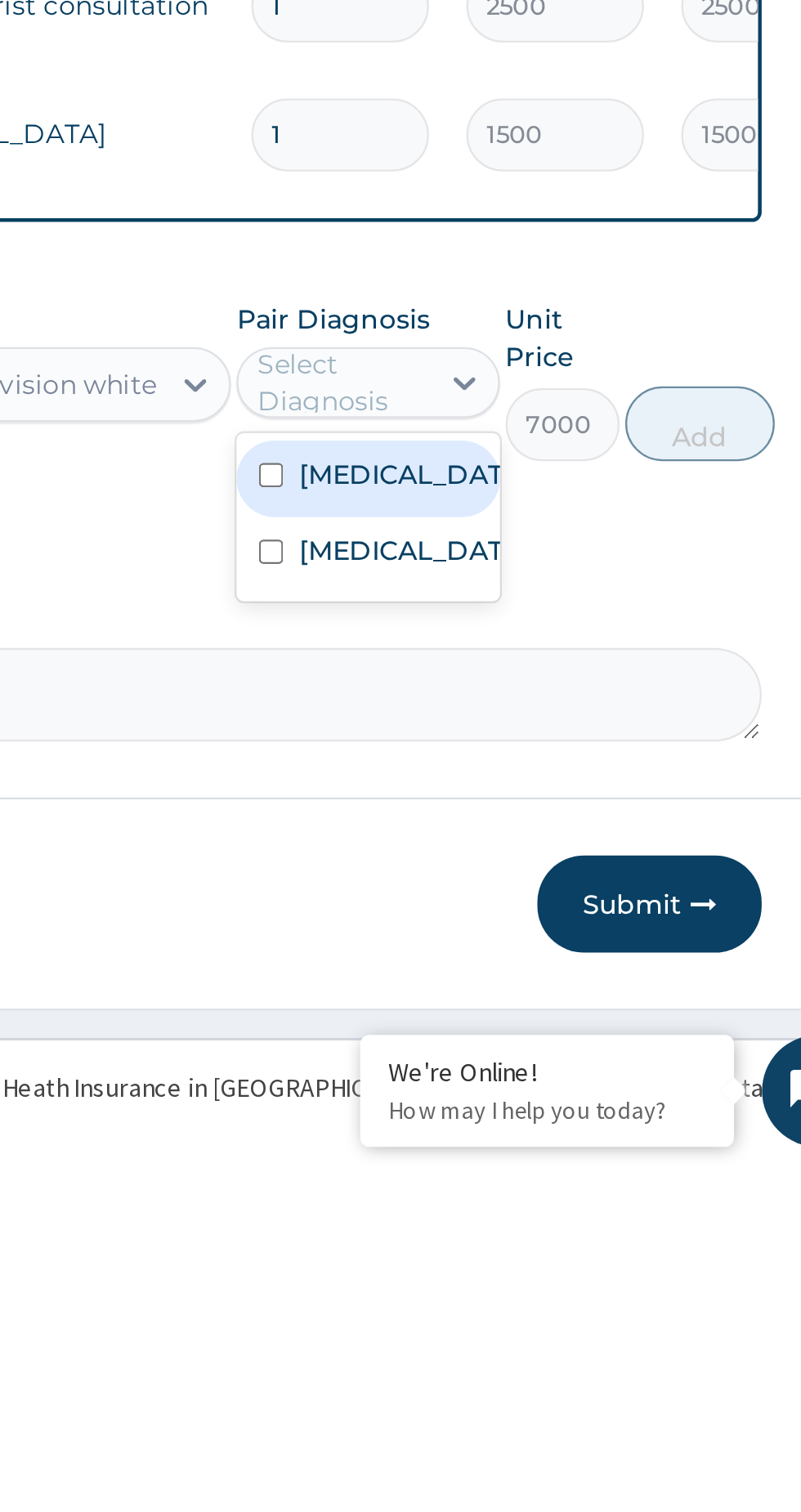
click at [535, 1248] on input "checkbox" at bounding box center [529, 1243] width 11 height 11
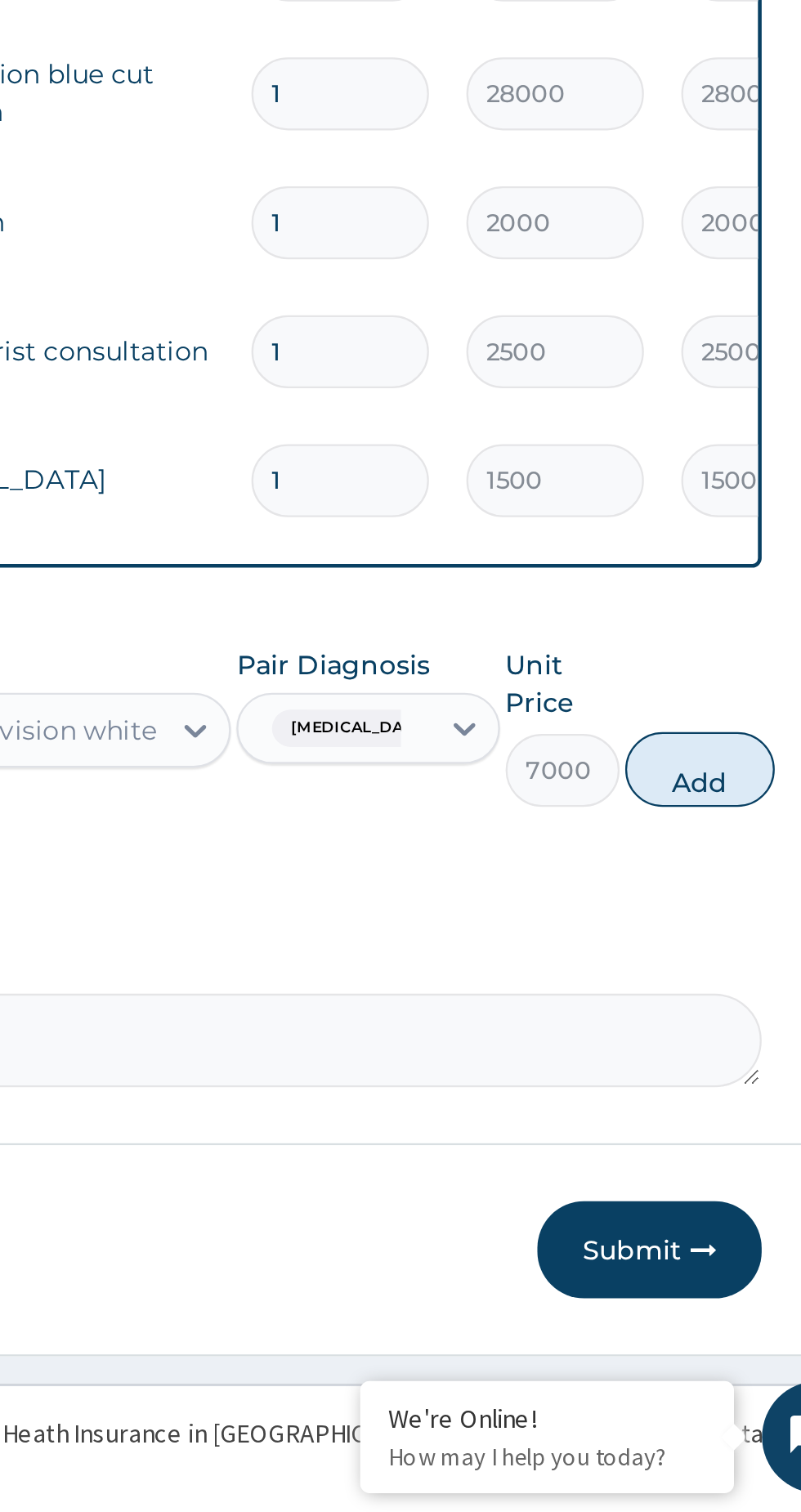
click at [720, 1191] on button "Add" at bounding box center [716, 1187] width 65 height 33
type input "0"
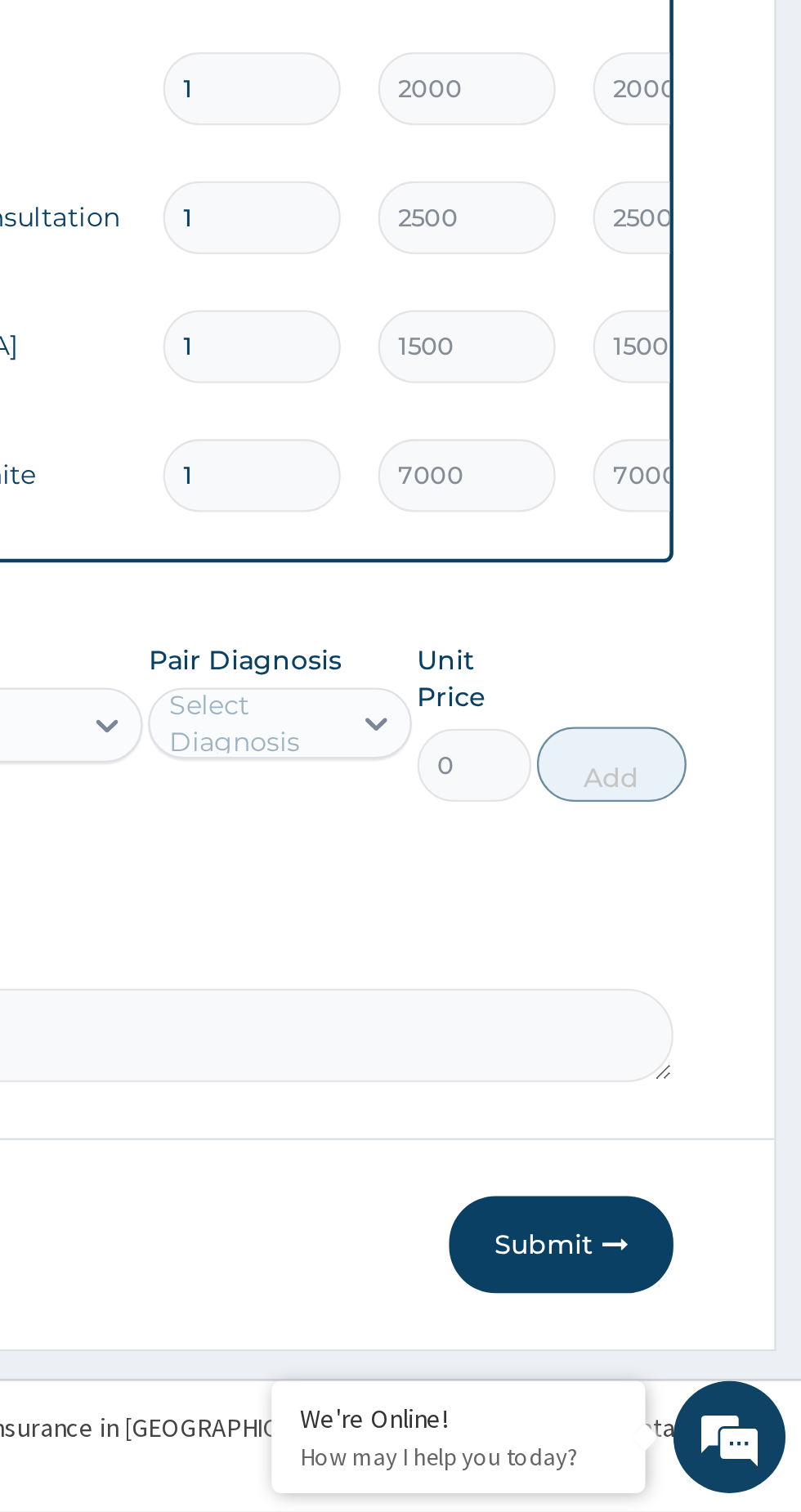
scroll to position [120, 0]
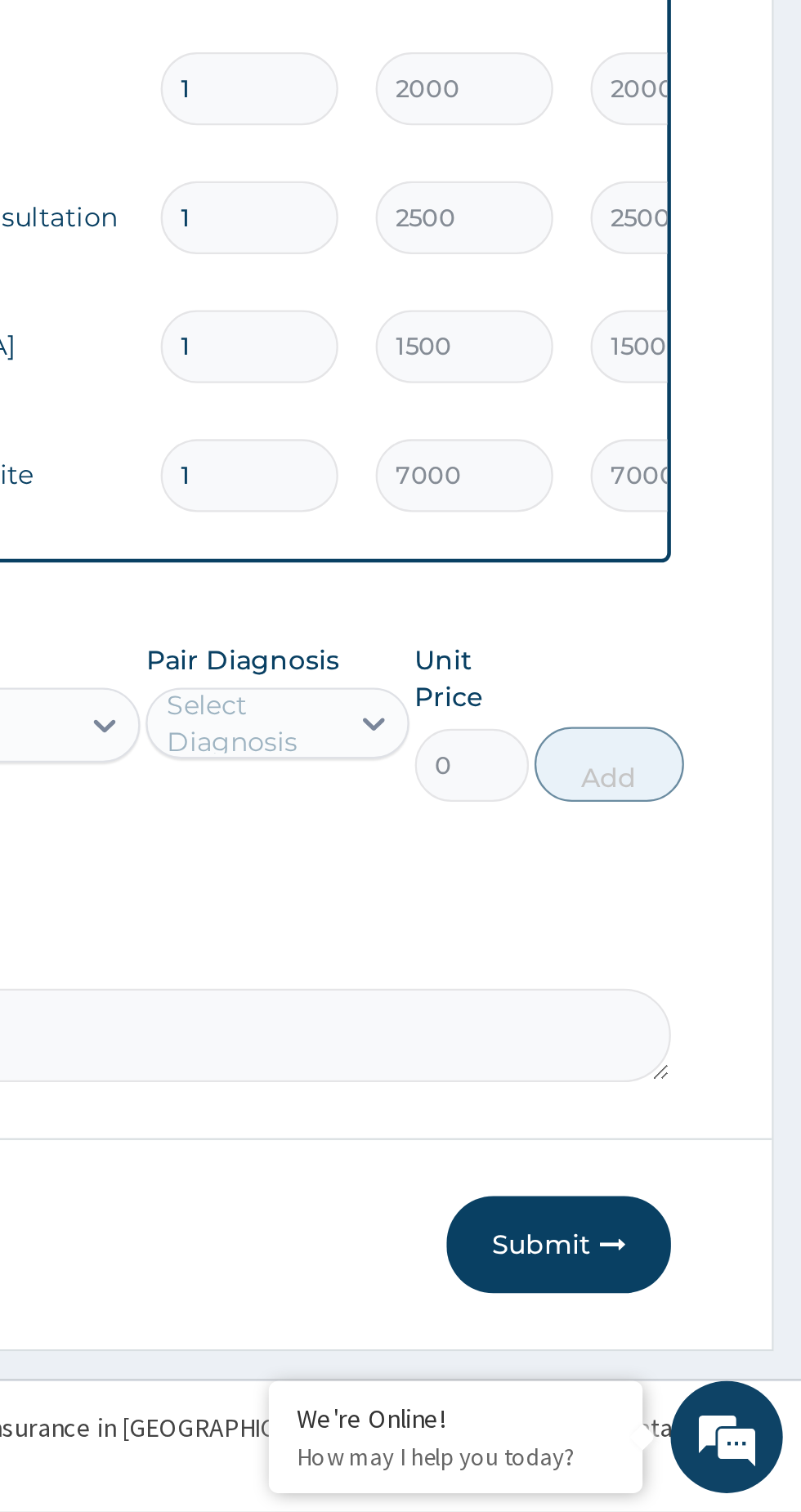
click at [691, 1397] on button "Submit" at bounding box center [695, 1395] width 98 height 43
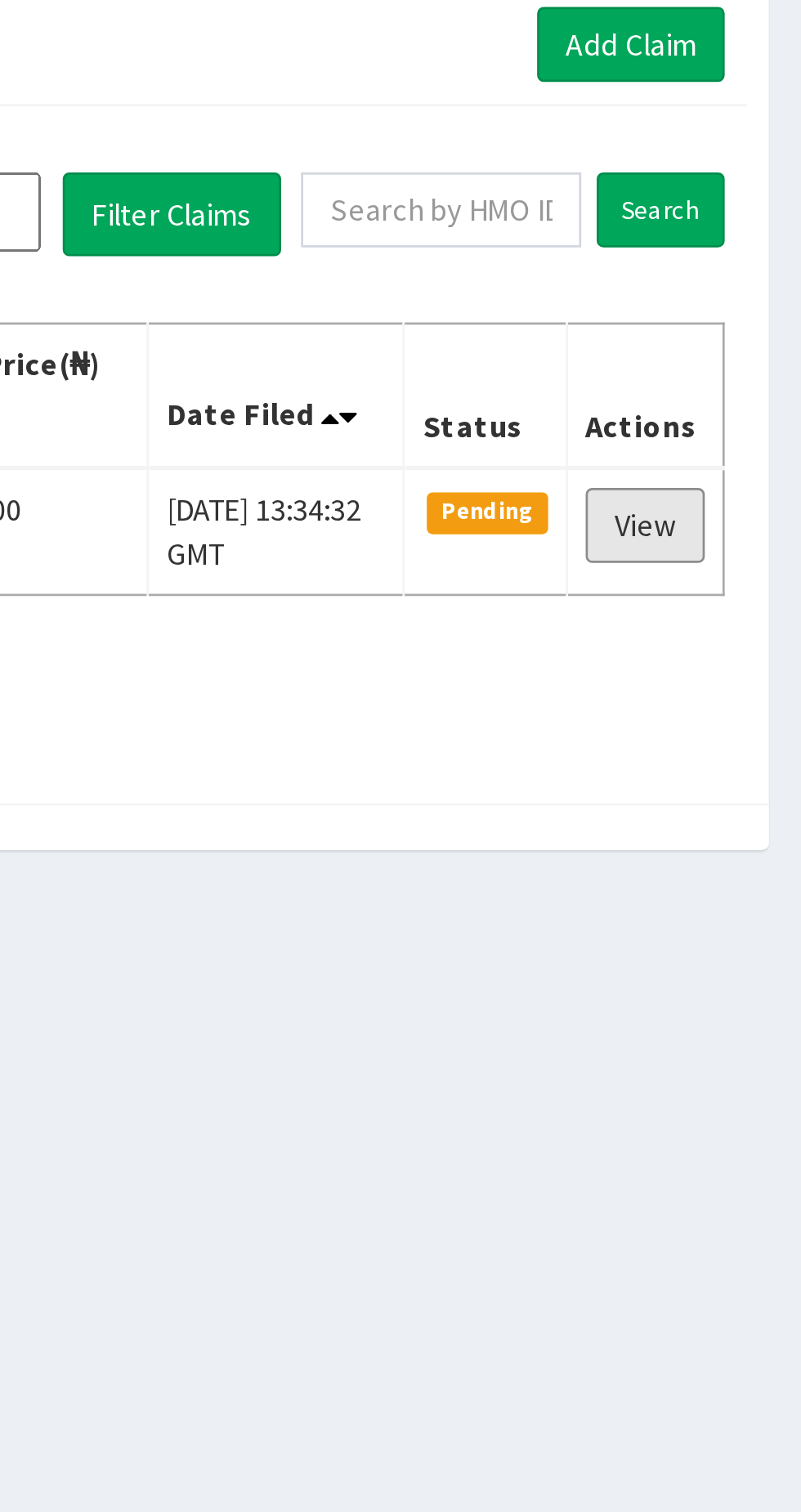
click at [747, 325] on link "View" at bounding box center [742, 327] width 44 height 28
